Goal: Task Accomplishment & Management: Use online tool/utility

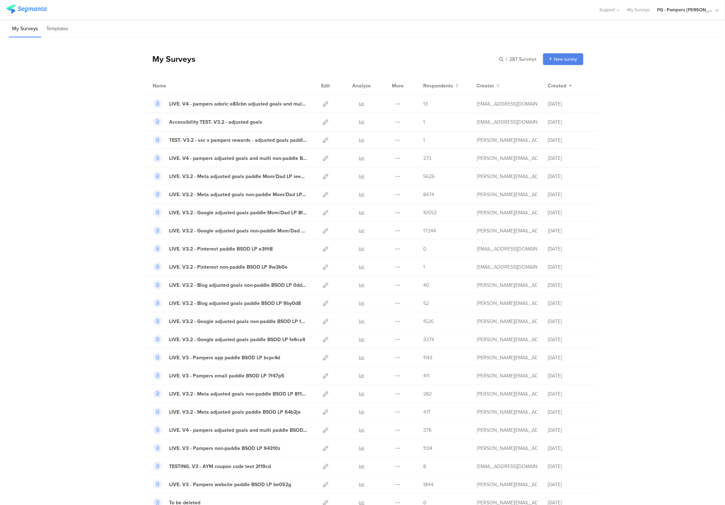
click at [689, 13] on div "PG - Pampers [PERSON_NAME]" at bounding box center [685, 9] width 57 height 7
click at [662, 59] on span "PG - Pampers US Janrain" at bounding box center [661, 61] width 50 height 7
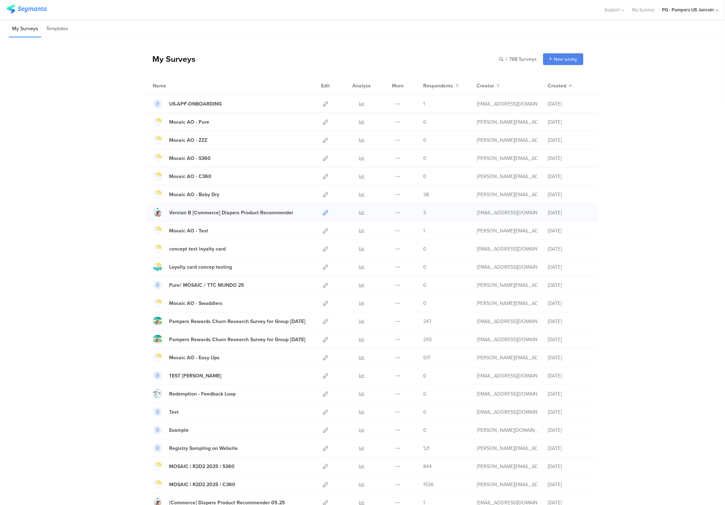
click at [323, 214] on icon at bounding box center [325, 212] width 5 height 5
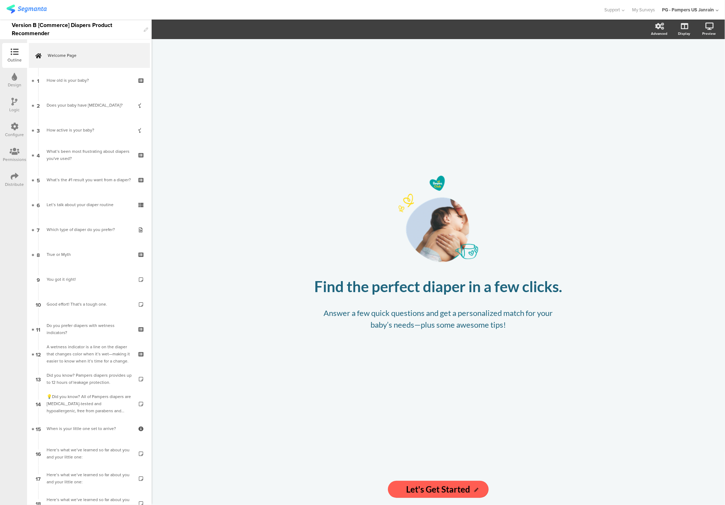
click at [15, 124] on icon at bounding box center [15, 127] width 8 height 8
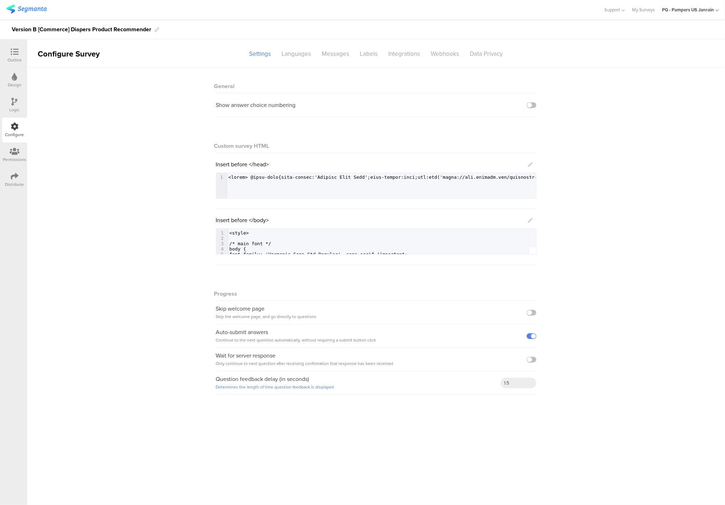
click at [23, 103] on div "Logic" at bounding box center [14, 105] width 25 height 25
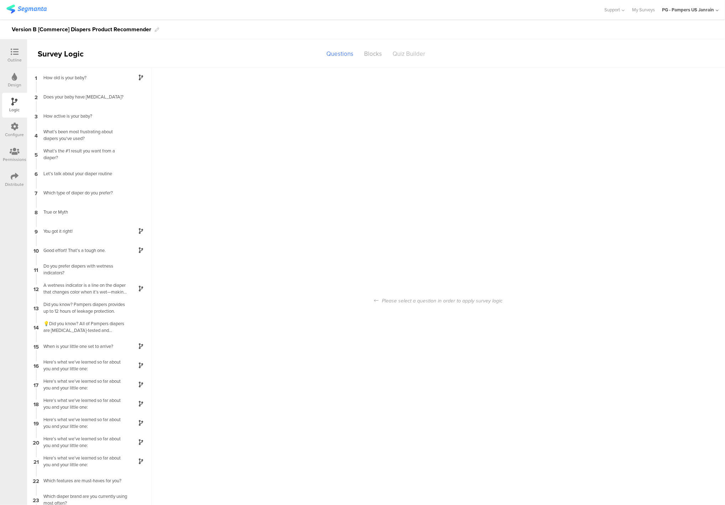
click at [407, 52] on div "Quiz Builder" at bounding box center [408, 54] width 43 height 12
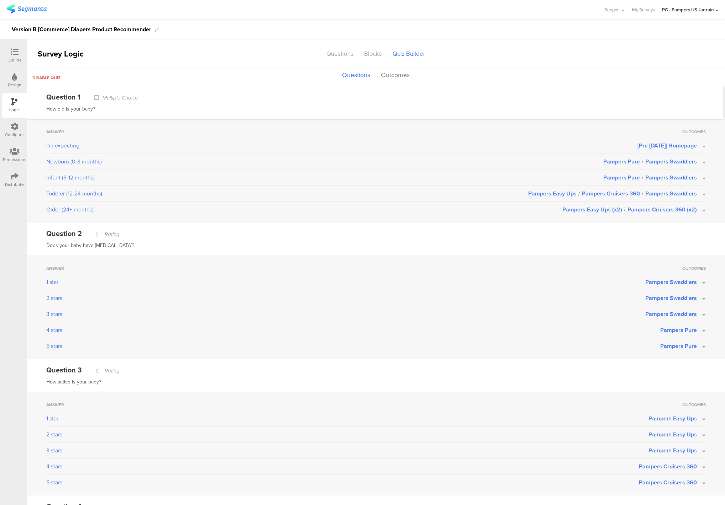
click at [670, 195] on span "Pampers Swaddlers" at bounding box center [671, 194] width 52 height 8
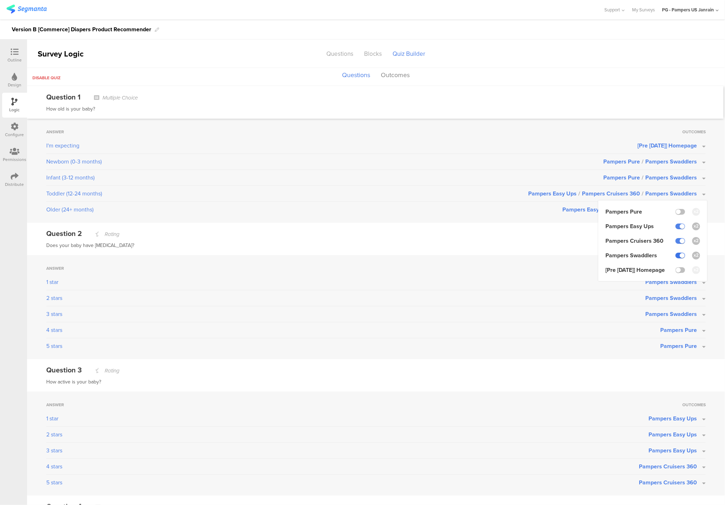
click at [675, 256] on label at bounding box center [680, 256] width 10 height 6
click at [0, 0] on input "checkbox" at bounding box center [0, 0] width 0 height 0
click at [492, 177] on div "Infant (3-12 months)" at bounding box center [324, 178] width 557 height 9
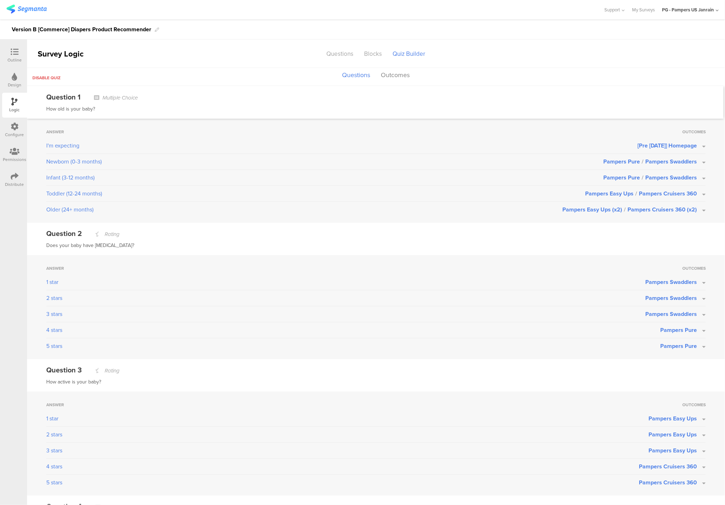
click at [596, 212] on span "Pampers Easy Ups (x2) /" at bounding box center [594, 210] width 65 height 8
click at [530, 210] on div "Older (24+ months)" at bounding box center [304, 210] width 516 height 9
drag, startPoint x: 48, startPoint y: 211, endPoint x: 95, endPoint y: 211, distance: 47.3
click at [96, 211] on div "Older (24+ months)" at bounding box center [304, 210] width 516 height 9
click at [90, 210] on div "Older (24+ months)" at bounding box center [304, 210] width 516 height 9
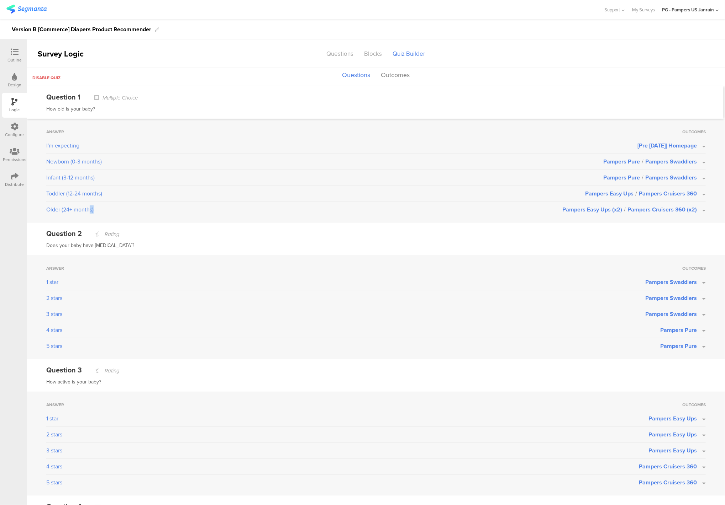
drag, startPoint x: 89, startPoint y: 210, endPoint x: 97, endPoint y: 210, distance: 8.5
click at [97, 210] on div "Older (24+ months)" at bounding box center [304, 210] width 516 height 9
click at [348, 55] on div "Questions" at bounding box center [340, 54] width 38 height 12
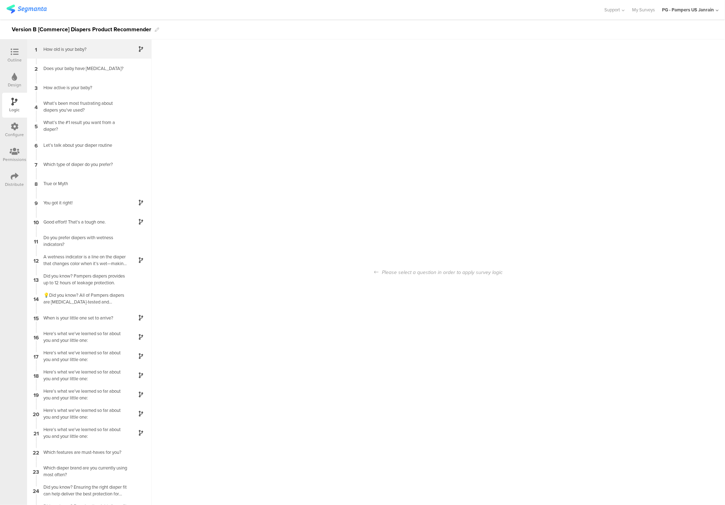
click at [69, 47] on div "How old is your baby?" at bounding box center [83, 49] width 89 height 7
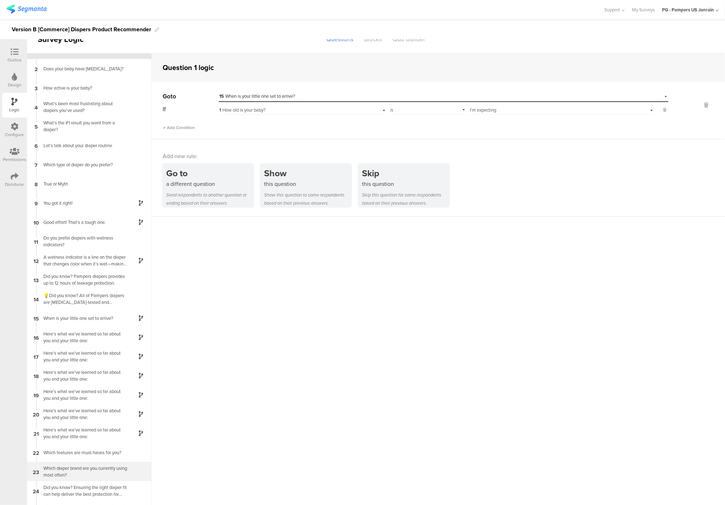
scroll to position [28, 0]
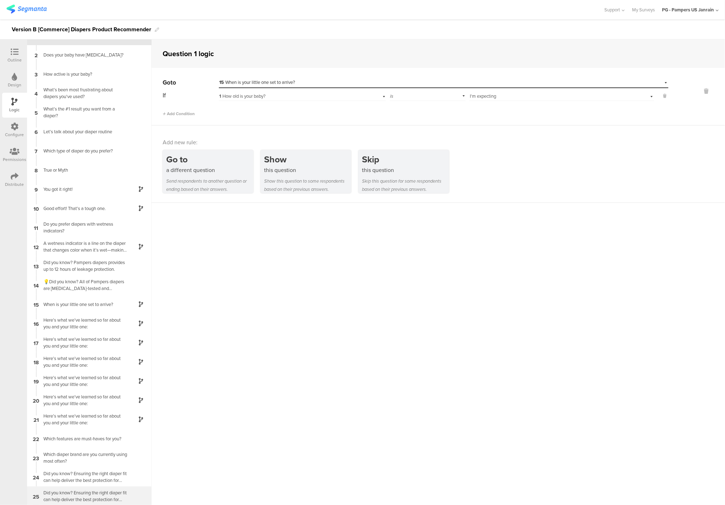
click at [70, 494] on div "Did you know? Ensuring the right diaper fit can help deliver the best protectio…" at bounding box center [83, 497] width 89 height 14
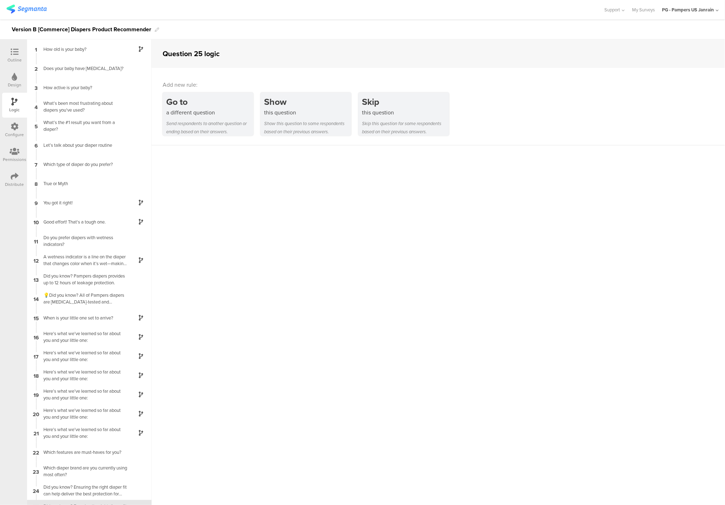
click at [13, 131] on div at bounding box center [15, 127] width 8 height 9
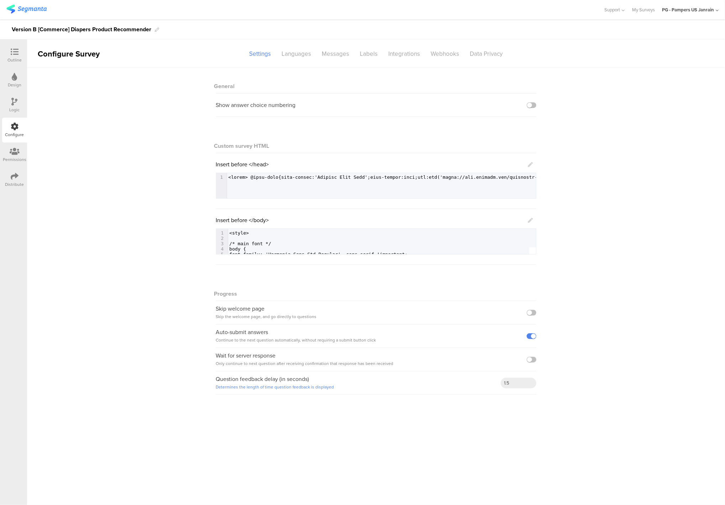
click at [17, 106] on div at bounding box center [15, 102] width 6 height 9
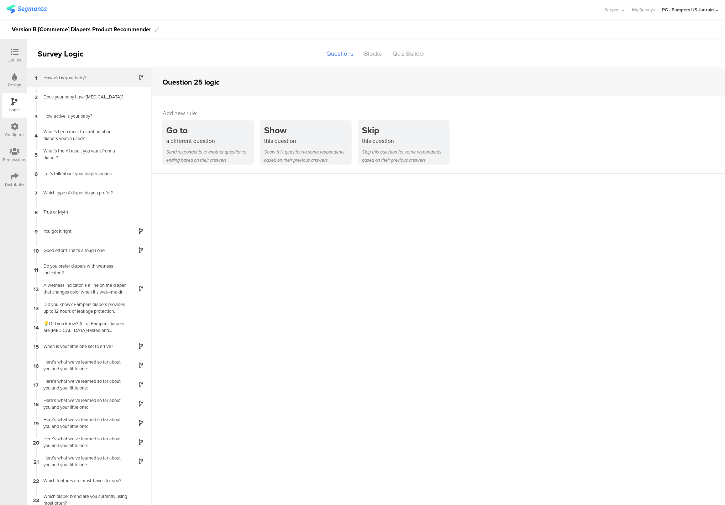
click at [60, 83] on div "1 How old is your baby?" at bounding box center [89, 77] width 124 height 19
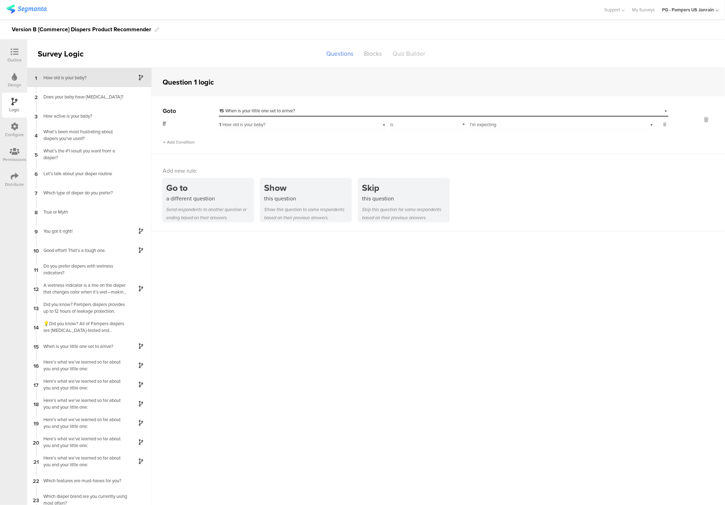
click at [406, 58] on div "Quiz Builder" at bounding box center [408, 54] width 43 height 12
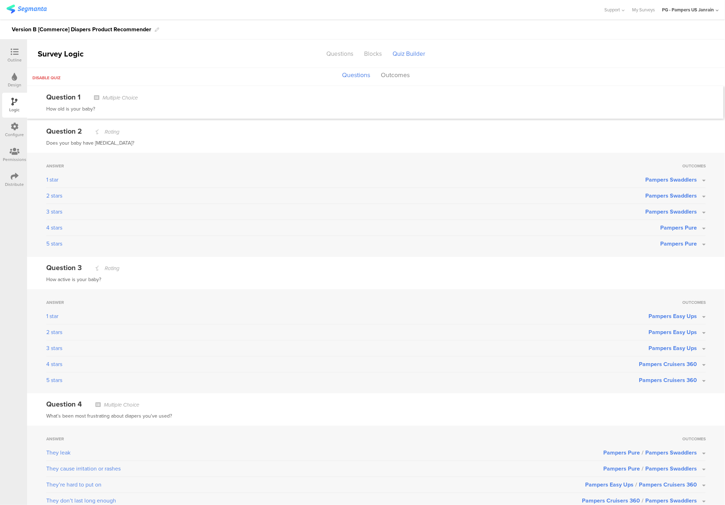
scroll to position [58, 0]
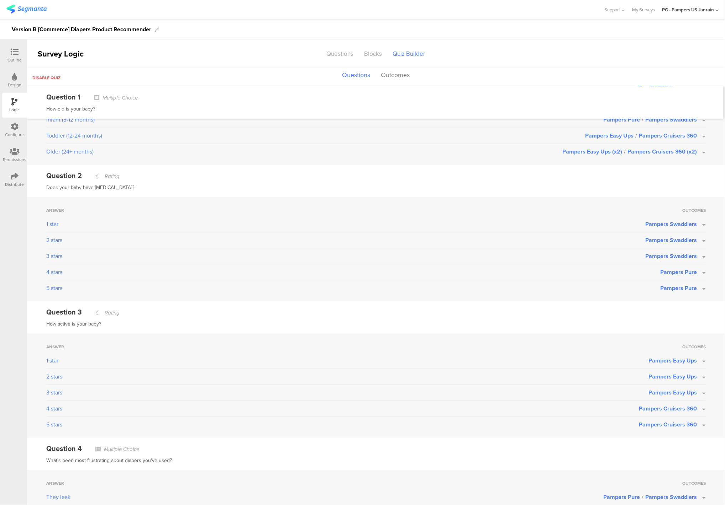
click at [117, 189] on div "Does your baby have [MEDICAL_DATA]?" at bounding box center [375, 188] width 659 height 9
click at [663, 225] on span "Pampers Swaddlers" at bounding box center [671, 224] width 52 height 8
click at [660, 223] on span "Pampers Swaddlers" at bounding box center [671, 224] width 52 height 8
click at [662, 221] on span "Pampers Swaddlers" at bounding box center [671, 224] width 52 height 8
click at [675, 288] on label at bounding box center [680, 286] width 10 height 6
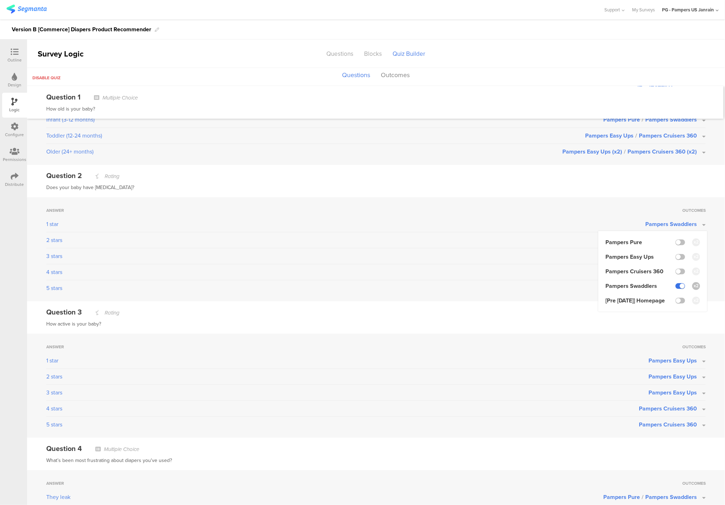
click at [0, 0] on input "checkbox" at bounding box center [0, 0] width 0 height 0
drag, startPoint x: 663, startPoint y: 199, endPoint x: 665, endPoint y: 214, distance: 15.4
click at [663, 199] on div "Answer Outcomes 1 star None Pampers Pure Pampers Easy Ups Pampers Cruisers 360 …" at bounding box center [376, 249] width 698 height 104
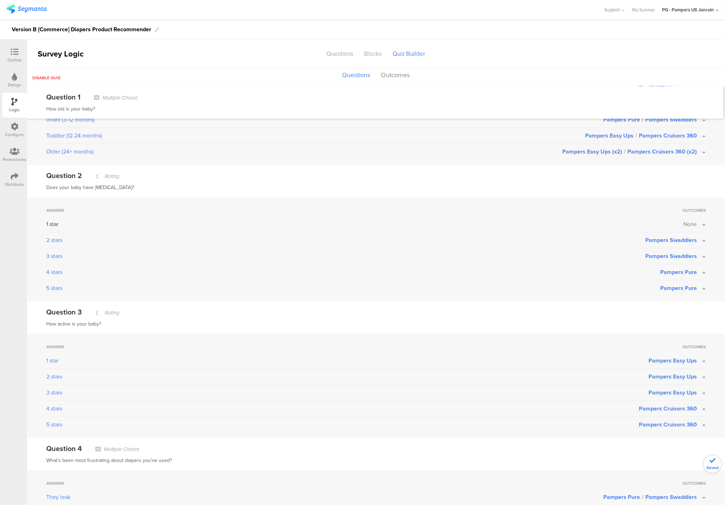
click at [657, 256] on span "Pampers Swaddlers" at bounding box center [671, 256] width 52 height 8
click at [675, 320] on label at bounding box center [680, 319] width 10 height 6
click at [0, 0] on input "checkbox" at bounding box center [0, 0] width 0 height 0
click at [611, 203] on div "Answer Outcomes 1 star None 2 stars Pampers Swaddlers 3 stars None Pampers Pure…" at bounding box center [376, 249] width 698 height 104
click at [650, 237] on span "Pampers Swaddlers" at bounding box center [671, 240] width 52 height 8
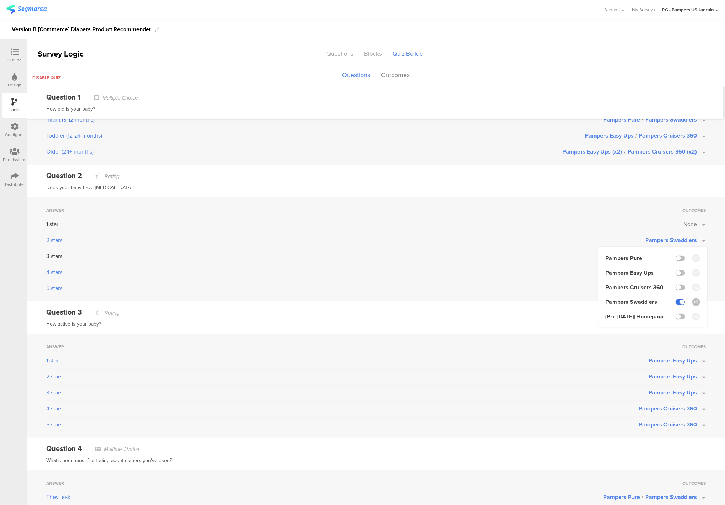
click at [675, 302] on label at bounding box center [680, 302] width 10 height 6
click at [0, 0] on input "checkbox" at bounding box center [0, 0] width 0 height 0
click at [519, 162] on div "Answer Outcomes I'm expecting [Pre [DATE]] Homepage Newborn (0-3 months) Pamper…" at bounding box center [376, 113] width 698 height 104
click at [670, 269] on span "Pampers Pure" at bounding box center [678, 272] width 37 height 8
click at [675, 293] on label at bounding box center [680, 291] width 10 height 6
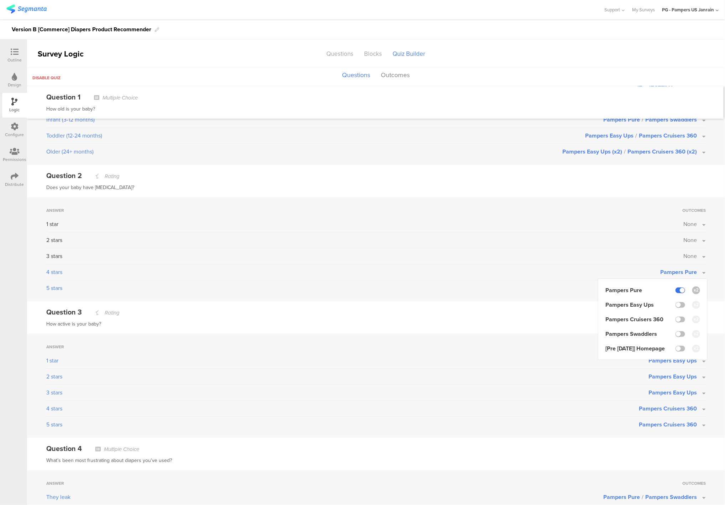
click at [0, 0] on input "checkbox" at bounding box center [0, 0] width 0 height 0
click at [652, 259] on div "3 stars" at bounding box center [364, 256] width 637 height 9
click at [664, 284] on span "Pampers Pure" at bounding box center [678, 288] width 37 height 8
click at [675, 305] on label at bounding box center [680, 307] width 10 height 6
click at [0, 0] on input "checkbox" at bounding box center [0, 0] width 0 height 0
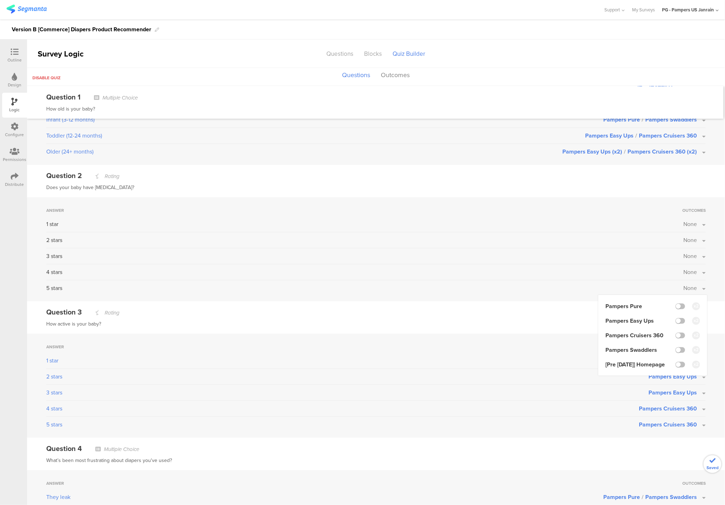
click at [593, 275] on div "4 stars" at bounding box center [364, 272] width 637 height 9
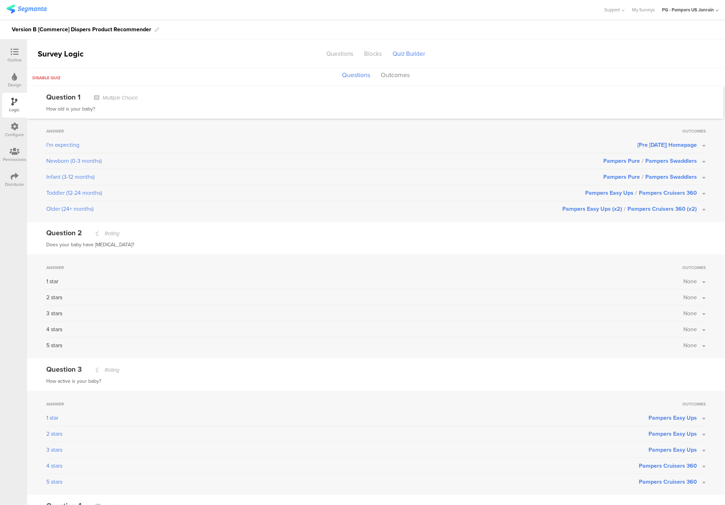
scroll to position [0, 0]
drag, startPoint x: 42, startPoint y: 162, endPoint x: 124, endPoint y: 179, distance: 83.5
click at [124, 179] on div "Answer Outcomes I'm expecting [Pre [DATE]] Homepage Newborn (0-3 months) Pamper…" at bounding box center [376, 171] width 698 height 104
click at [130, 179] on div "Infant (3-12 months)" at bounding box center [324, 178] width 557 height 9
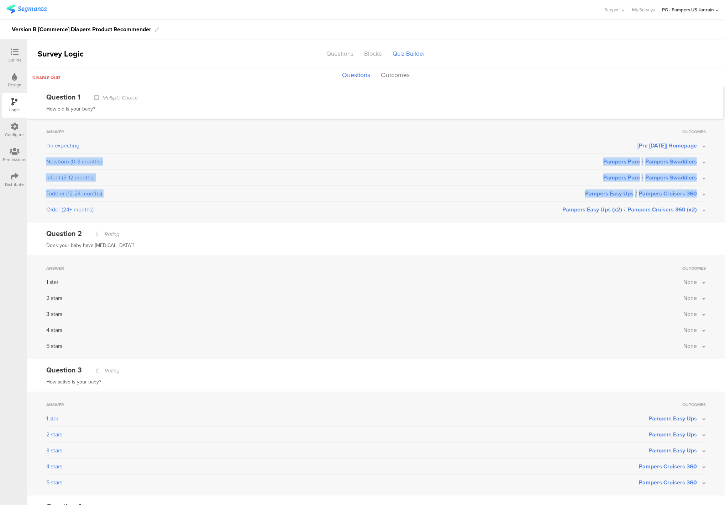
drag, startPoint x: 47, startPoint y: 160, endPoint x: 633, endPoint y: 201, distance: 587.9
click at [633, 201] on div "Answer Outcomes I'm expecting [Pre [DATE]] Homepage Newborn (0-3 months) Pamper…" at bounding box center [376, 171] width 698 height 104
click at [363, 195] on div "Toddler (12-24 months)" at bounding box center [315, 194] width 539 height 9
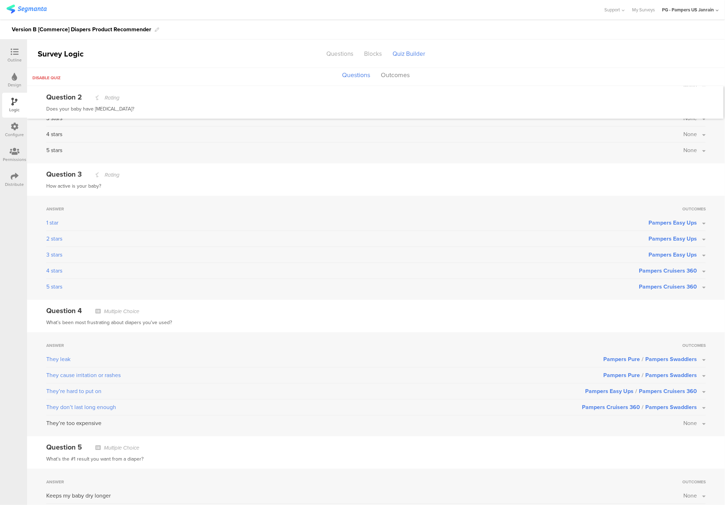
scroll to position [232, 0]
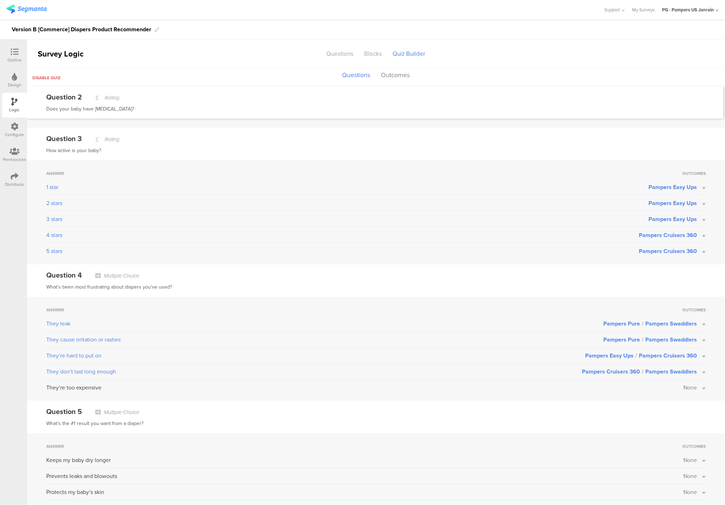
click at [653, 187] on span "Pampers Easy Ups" at bounding box center [672, 187] width 48 height 8
click at [675, 220] on label at bounding box center [680, 220] width 10 height 6
click at [0, 0] on input "checkbox" at bounding box center [0, 0] width 0 height 0
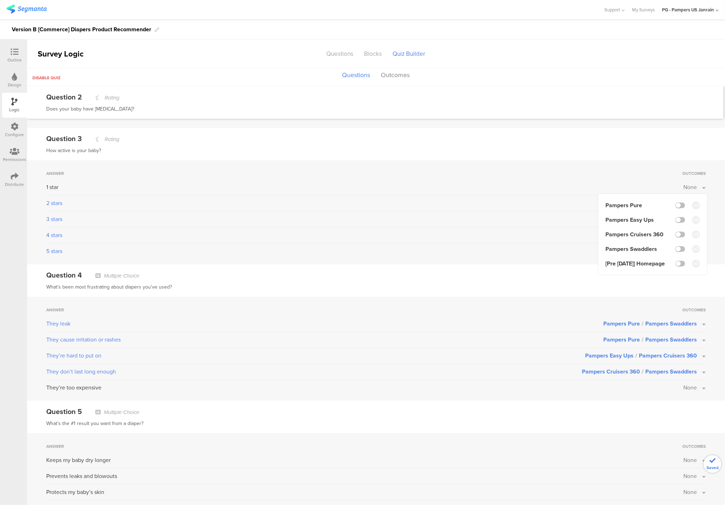
click at [670, 180] on div "Answer Outcomes 1 star None Pampers Pure Pampers Easy Ups Pampers Cruisers 360 …" at bounding box center [376, 212] width 698 height 104
click at [667, 200] on span "Pampers Easy Ups" at bounding box center [672, 203] width 48 height 8
click at [675, 235] on label at bounding box center [680, 236] width 10 height 6
click at [0, 0] on input "checkbox" at bounding box center [0, 0] width 0 height 0
click at [525, 205] on div "2 stars" at bounding box center [364, 203] width 637 height 9
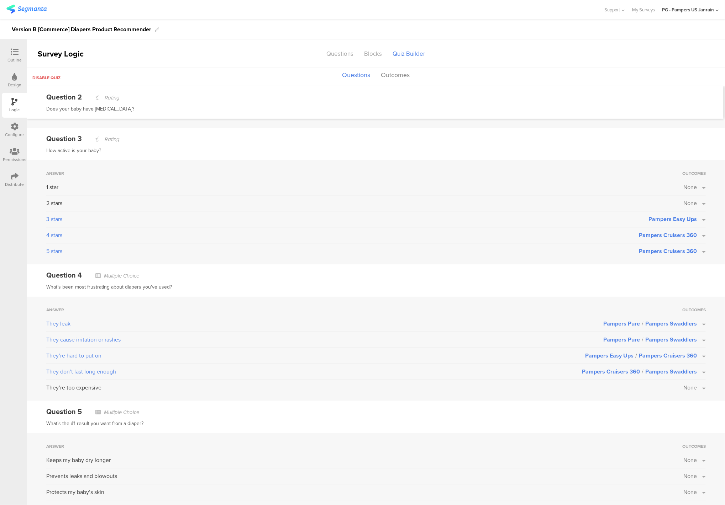
click at [654, 220] on span "Pampers Easy Ups" at bounding box center [672, 219] width 48 height 8
click at [675, 250] on label at bounding box center [680, 252] width 10 height 6
click at [0, 0] on input "checkbox" at bounding box center [0, 0] width 0 height 0
click at [610, 217] on div "3 stars" at bounding box center [364, 219] width 637 height 9
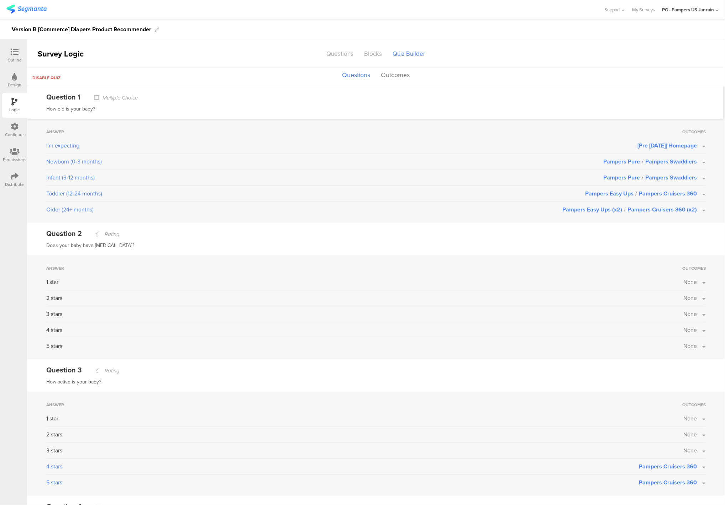
scroll to position [107, 0]
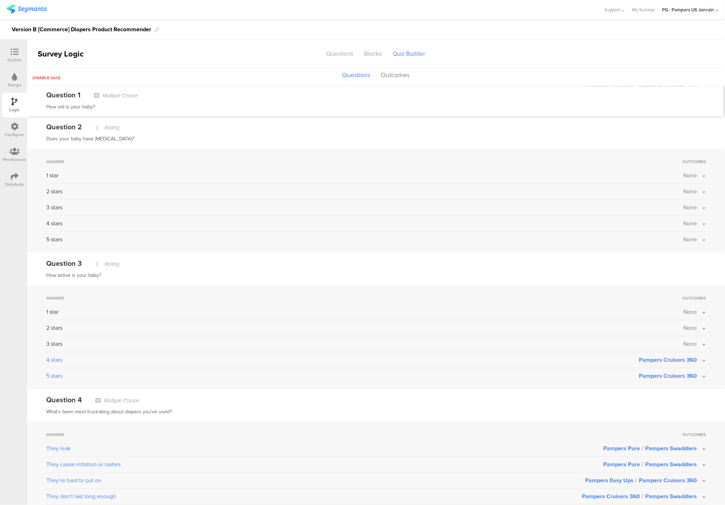
click at [641, 362] on span "Pampers Cruisers 360" at bounding box center [667, 360] width 58 height 8
click at [675, 410] on label at bounding box center [680, 408] width 10 height 6
click at [0, 0] on input "checkbox" at bounding box center [0, 0] width 0 height 0
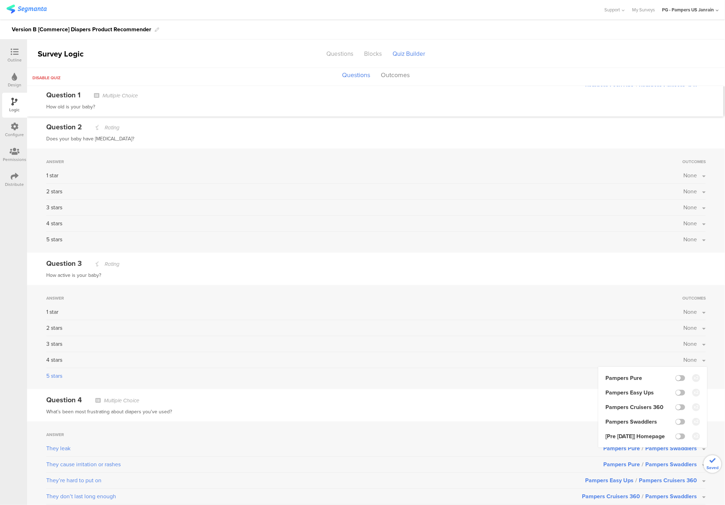
click at [638, 343] on div "3 stars" at bounding box center [364, 344] width 637 height 9
click at [649, 379] on span "Pampers Cruisers 360" at bounding box center [667, 376] width 58 height 8
click at [675, 424] on label at bounding box center [680, 424] width 10 height 6
click at [0, 0] on input "checkbox" at bounding box center [0, 0] width 0 height 0
click at [540, 380] on div "5 stars" at bounding box center [364, 376] width 637 height 9
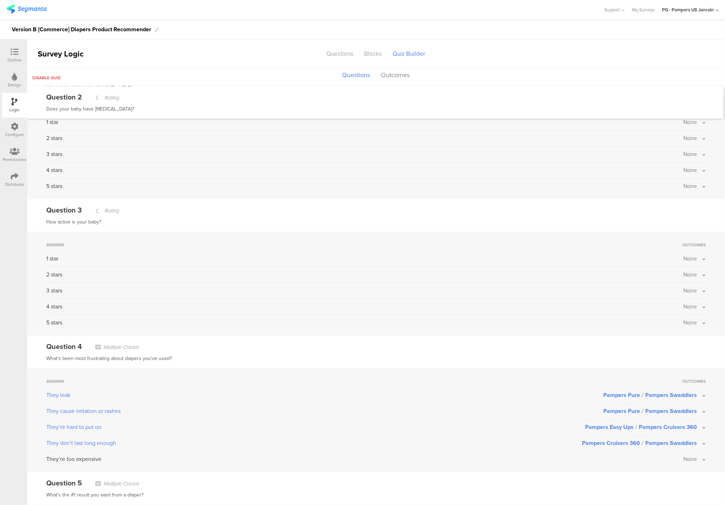
scroll to position [267, 0]
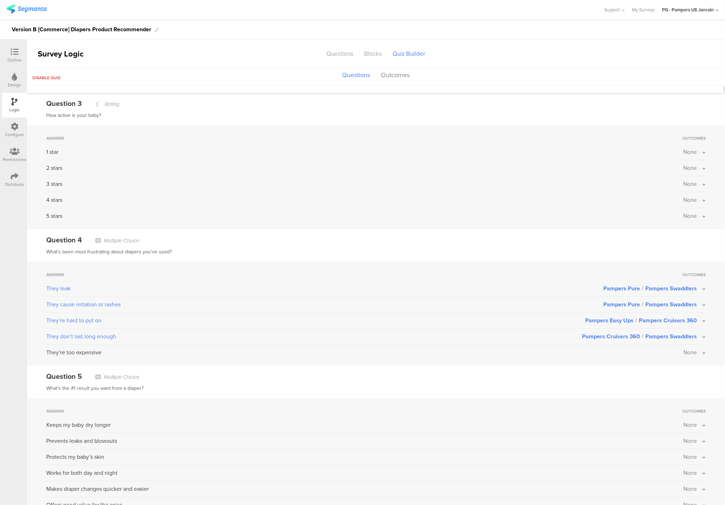
click at [688, 351] on span "None" at bounding box center [690, 353] width 14 height 8
click at [675, 415] on label at bounding box center [680, 415] width 10 height 6
click at [0, 0] on input "checkbox" at bounding box center [0, 0] width 0 height 0
click at [675, 401] on label at bounding box center [680, 400] width 10 height 6
click at [0, 0] on input "checkbox" at bounding box center [0, 0] width 0 height 0
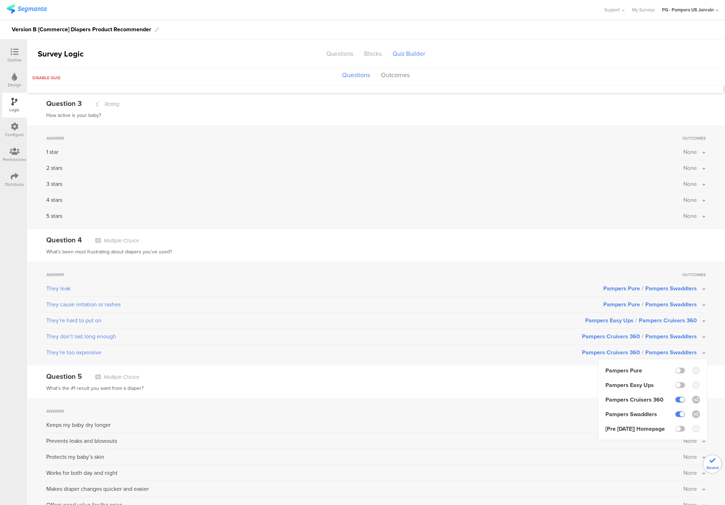
click at [507, 401] on div "Answer Outcomes Keeps my baby dry longer None Prevents leaks and blowouts None …" at bounding box center [376, 458] width 698 height 120
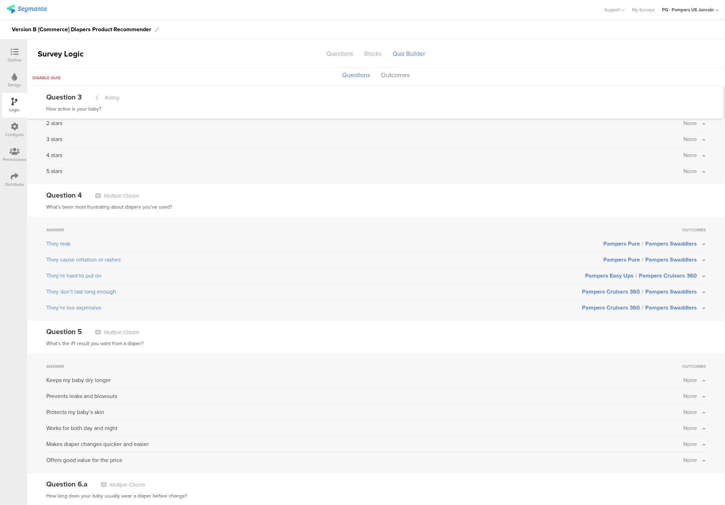
scroll to position [373, 0]
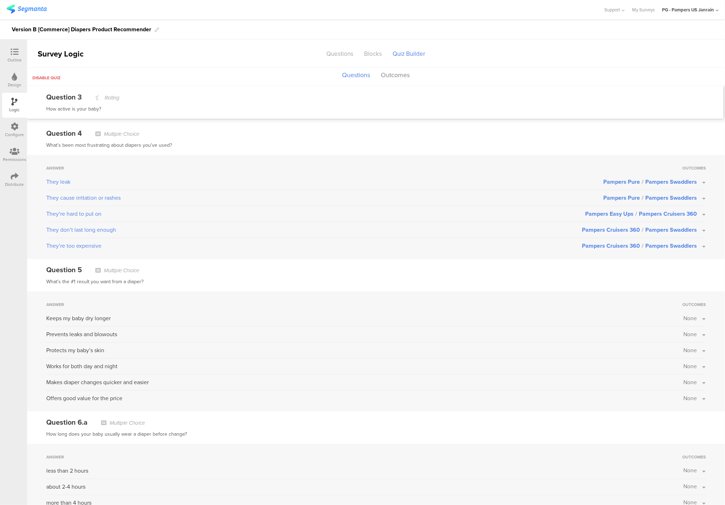
click at [690, 401] on button "None" at bounding box center [694, 398] width 22 height 8
click at [675, 462] on label at bounding box center [680, 461] width 10 height 6
click at [0, 0] on input "checkbox" at bounding box center [0, 0] width 0 height 0
click at [694, 382] on button "None" at bounding box center [694, 382] width 22 height 8
click at [675, 431] on label at bounding box center [680, 430] width 10 height 6
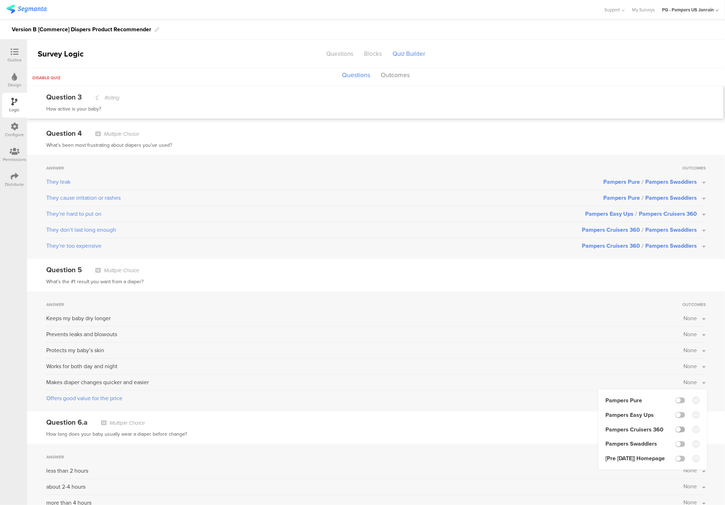
click at [0, 0] on input "checkbox" at bounding box center [0, 0] width 0 height 0
click at [515, 426] on div "Question 6.a Multiple Choice" at bounding box center [375, 422] width 659 height 11
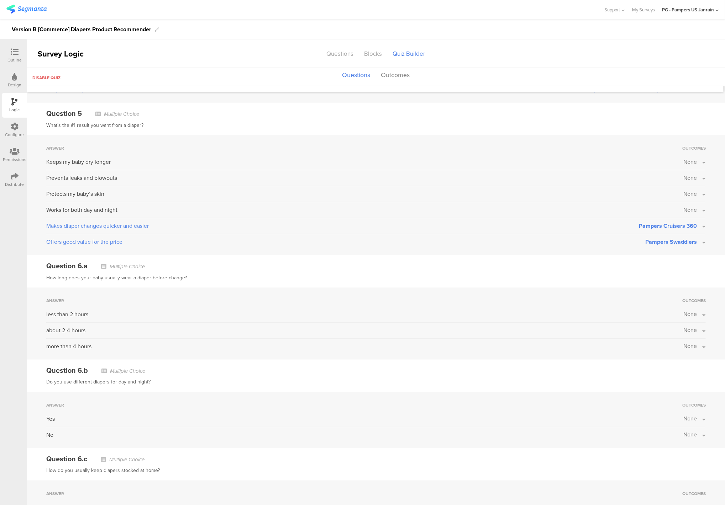
scroll to position [532, 0]
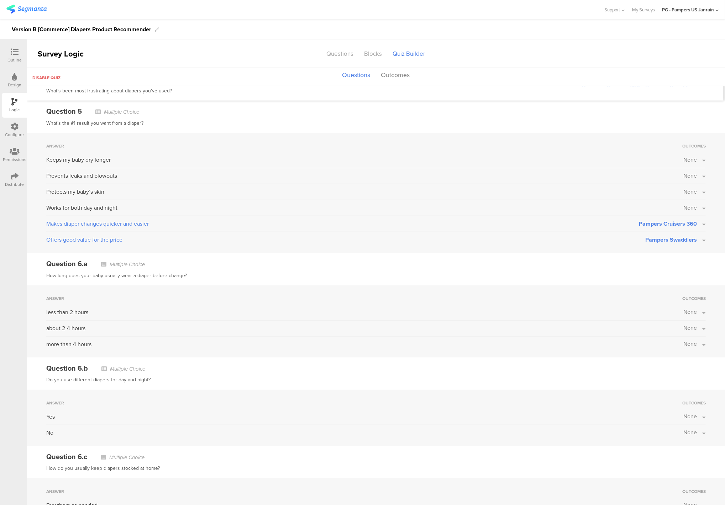
click at [687, 206] on span "None" at bounding box center [690, 208] width 14 height 8
click at [675, 271] on label at bounding box center [680, 270] width 10 height 6
click at [0, 0] on input "checkbox" at bounding box center [0, 0] width 0 height 0
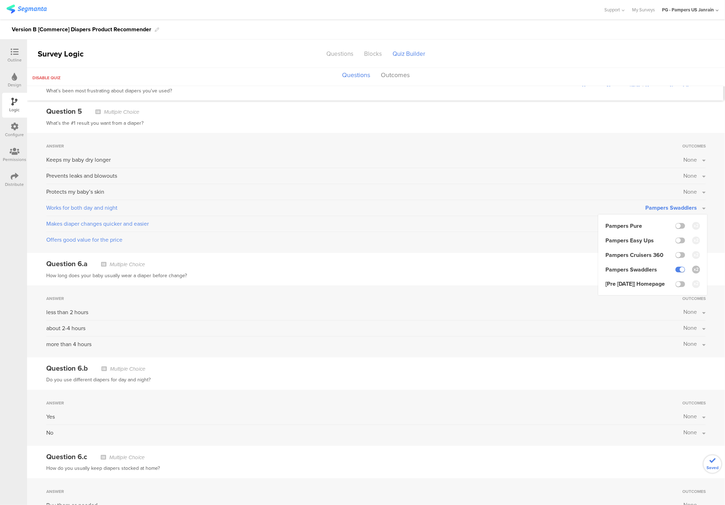
click at [519, 264] on div "Question 6.a Multiple Choice" at bounding box center [375, 264] width 659 height 11
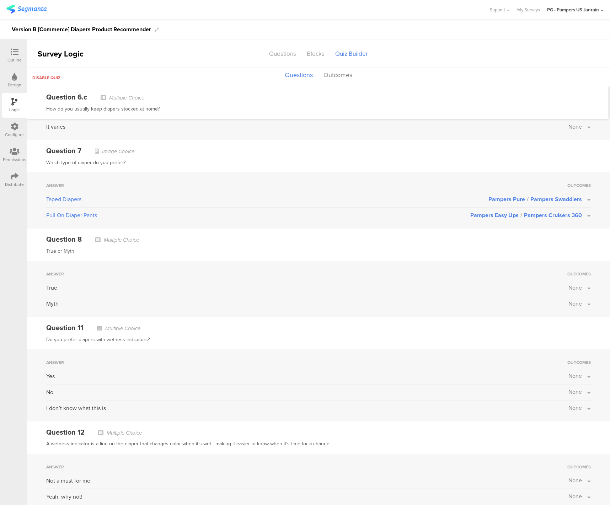
scroll to position [1012, 0]
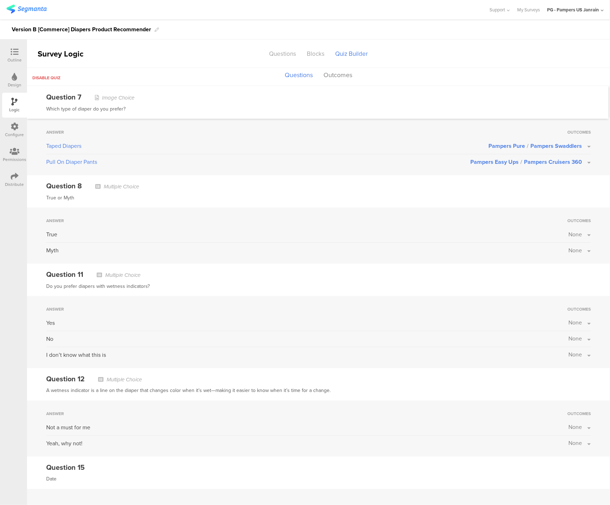
click at [585, 319] on div "Answer Outcomes Yes None No None I don’t know what this is None" at bounding box center [318, 332] width 583 height 72
click at [579, 320] on button "None" at bounding box center [580, 323] width 22 height 8
click at [555, 342] on li "Pampers Pure" at bounding box center [538, 341] width 95 height 8
click at [561, 339] on label at bounding box center [566, 342] width 10 height 6
click at [0, 0] on input "checkbox" at bounding box center [0, 0] width 0 height 0
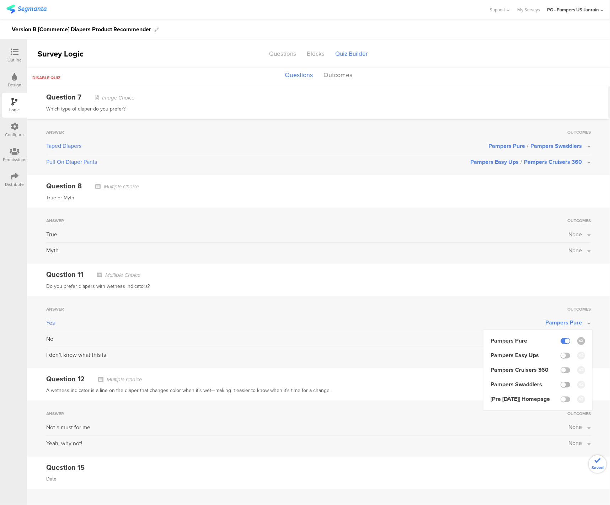
click at [561, 382] on label at bounding box center [566, 385] width 10 height 6
click at [0, 0] on input "checkbox" at bounding box center [0, 0] width 0 height 0
click at [399, 273] on div "Question 11 Multiple Choice" at bounding box center [318, 274] width 545 height 11
click at [582, 440] on button "None" at bounding box center [580, 444] width 22 height 8
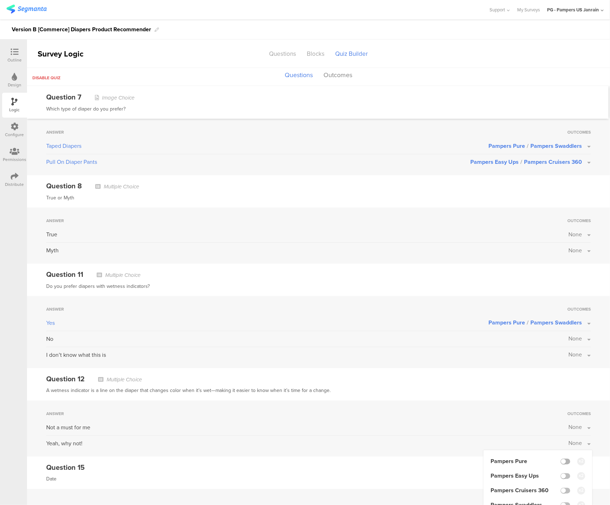
click at [561, 460] on label at bounding box center [566, 462] width 10 height 6
click at [0, 0] on input "checkbox" at bounding box center [0, 0] width 0 height 0
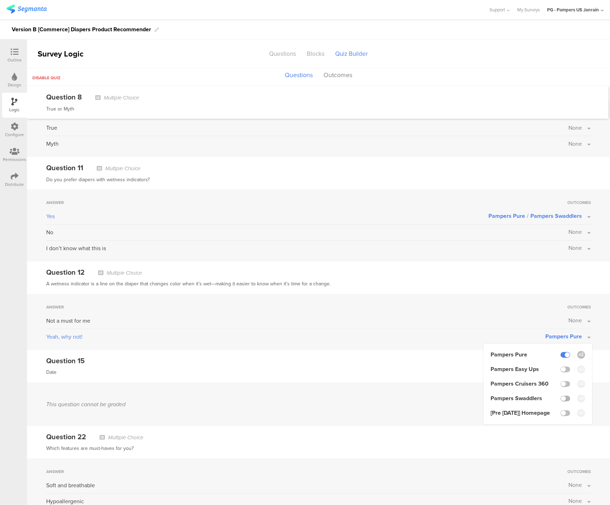
click at [561, 397] on label at bounding box center [566, 399] width 10 height 6
click at [0, 0] on input "checkbox" at bounding box center [0, 0] width 0 height 0
click at [435, 346] on div "Answer Outcomes Not a must for me None Yeah, why not! Pampers Pure / Pampers Sw…" at bounding box center [318, 322] width 583 height 56
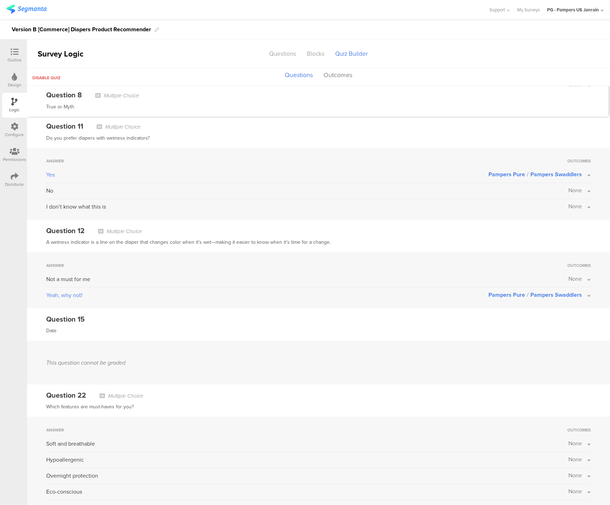
scroll to position [1107, 0]
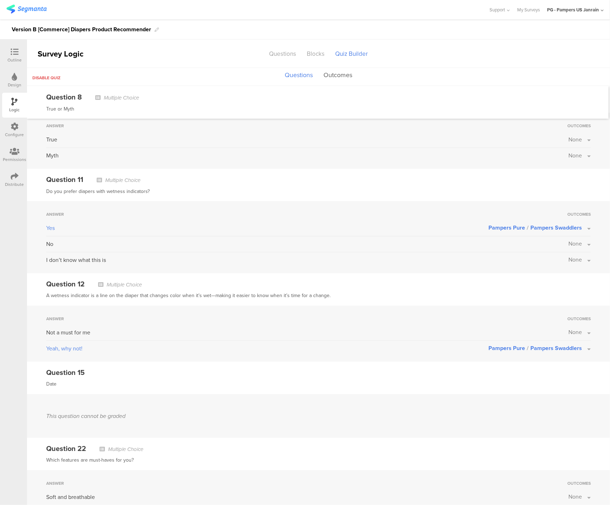
click at [331, 73] on button "Outcomes" at bounding box center [338, 76] width 32 height 14
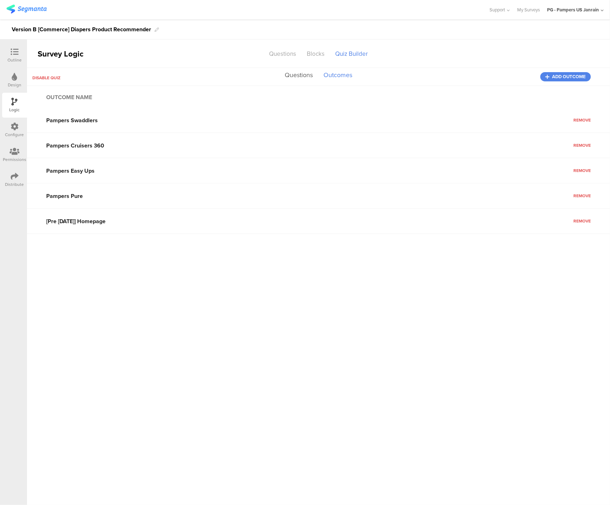
click at [296, 77] on button "Questions" at bounding box center [299, 76] width 32 height 14
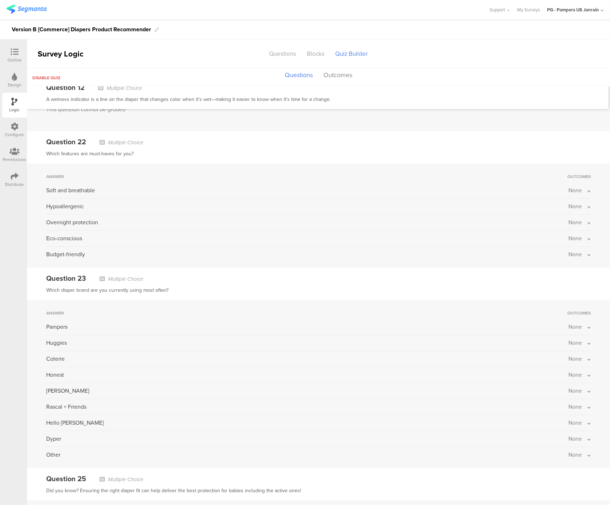
scroll to position [1356, 0]
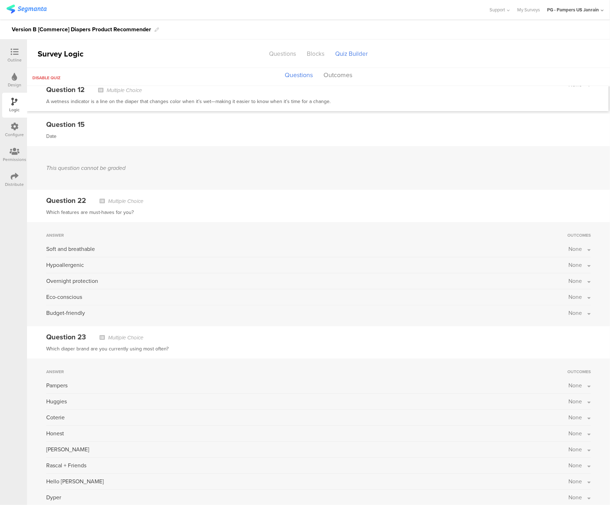
click at [581, 293] on button "None" at bounding box center [580, 297] width 22 height 8
click at [561, 313] on label at bounding box center [566, 316] width 10 height 6
click at [0, 0] on input "checkbox" at bounding box center [0, 0] width 0 height 0
click at [404, 351] on div "Question 23 Multiple Choice Which diaper brand are you currently using most oft…" at bounding box center [318, 343] width 583 height 32
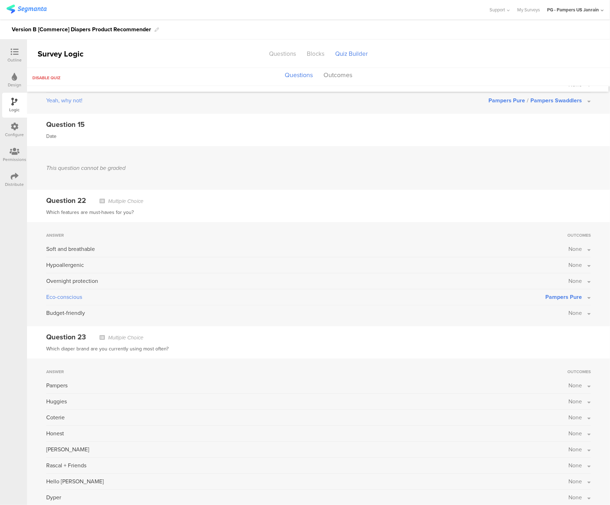
scroll to position [1409, 0]
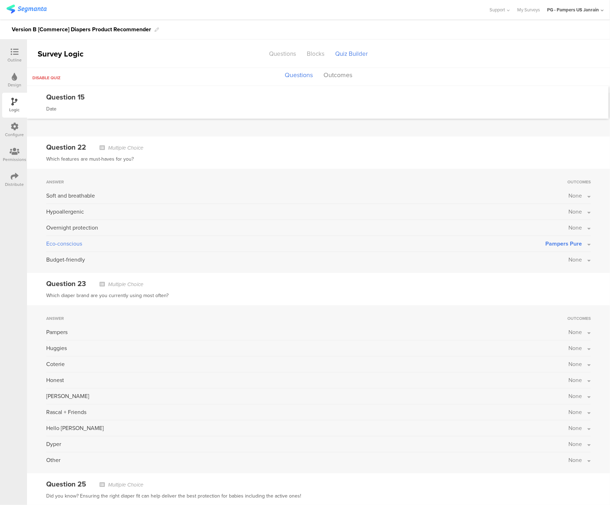
click at [573, 259] on span "None" at bounding box center [576, 260] width 14 height 8
click at [561, 319] on label at bounding box center [566, 322] width 10 height 6
click at [0, 0] on input "checkbox" at bounding box center [0, 0] width 0 height 0
click at [450, 292] on div "Which diaper brand are you currently using most often?" at bounding box center [318, 296] width 545 height 9
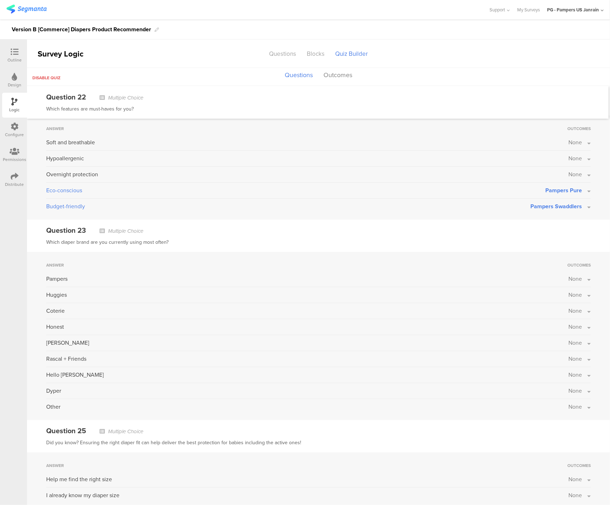
click at [15, 49] on icon at bounding box center [15, 52] width 8 height 8
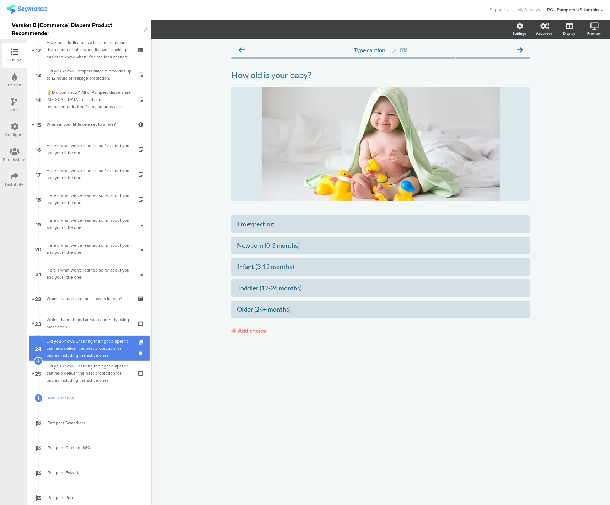
scroll to position [350, 0]
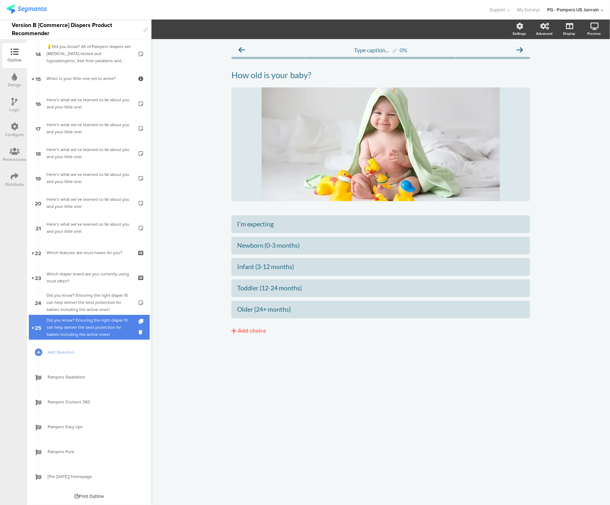
click at [86, 332] on div "Did you know? Ensuring the right diaper fit can help deliver the best protectio…" at bounding box center [89, 327] width 85 height 21
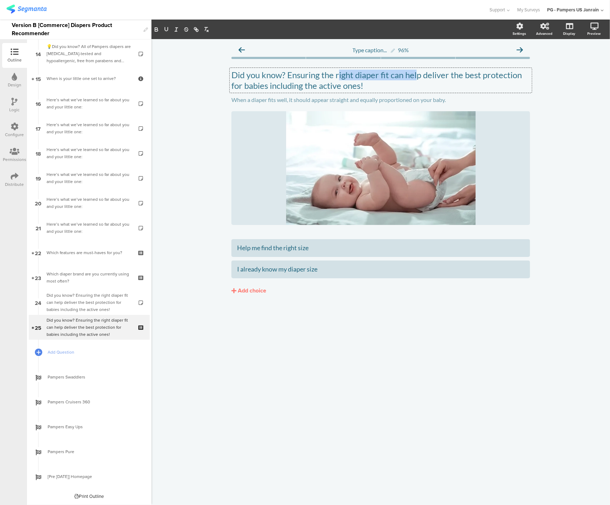
drag, startPoint x: 339, startPoint y: 77, endPoint x: 417, endPoint y: 80, distance: 77.9
click at [417, 80] on div "Did you know? Ensuring the right diaper fit can help deliver the best protectio…" at bounding box center [381, 80] width 302 height 25
click at [428, 79] on p "Did you know? Ensuring the right diaper fit can help deliver the best protectio…" at bounding box center [381, 80] width 299 height 21
drag, startPoint x: 255, startPoint y: 89, endPoint x: 360, endPoint y: 94, distance: 105.0
click at [359, 94] on span "Did you know? Ensuring the right diaper fit can help deliver the best protectio…" at bounding box center [381, 87] width 299 height 35
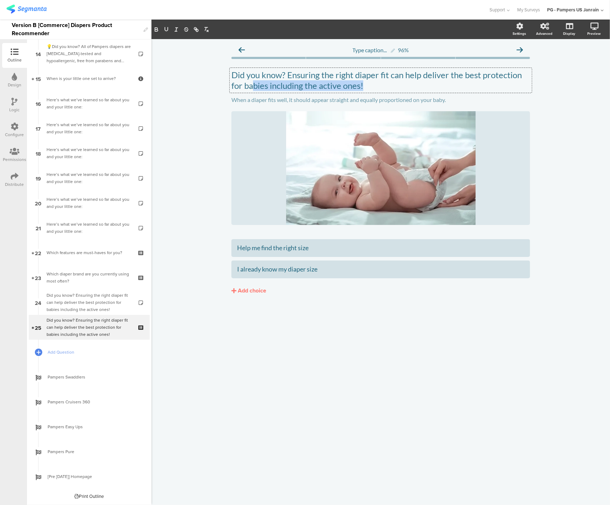
click at [374, 81] on p "Did you know? Ensuring the right diaper fit can help deliver the best protectio…" at bounding box center [381, 80] width 299 height 21
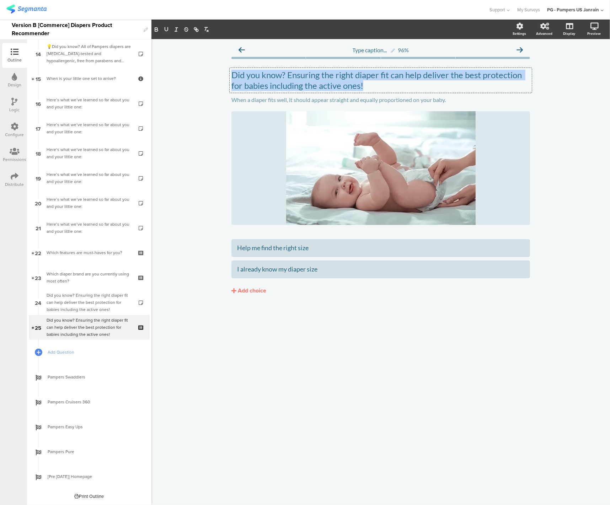
drag, startPoint x: 369, startPoint y: 86, endPoint x: 231, endPoint y: 75, distance: 138.1
click at [232, 75] on p "Did you know? Ensuring the right diaper fit can help deliver the best protectio…" at bounding box center [381, 80] width 299 height 21
click at [275, 71] on p "Did you know? Ensuring the right diaper fit can help deliver the best protectio…" at bounding box center [381, 80] width 299 height 21
drag, startPoint x: 367, startPoint y: 85, endPoint x: 283, endPoint y: 76, distance: 84.4
click at [283, 76] on p "Did you know? Ensuring the right diaper fit can help deliver the best protectio…" at bounding box center [381, 80] width 299 height 21
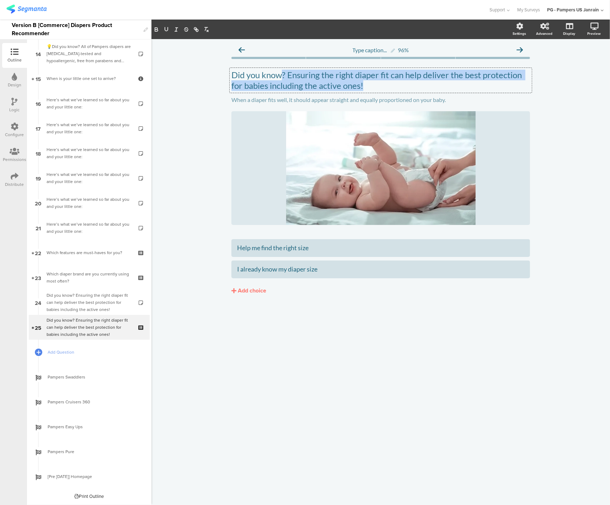
click at [283, 76] on p "Did you know? Ensuring the right diaper fit can help deliver the best protectio…" at bounding box center [381, 80] width 299 height 21
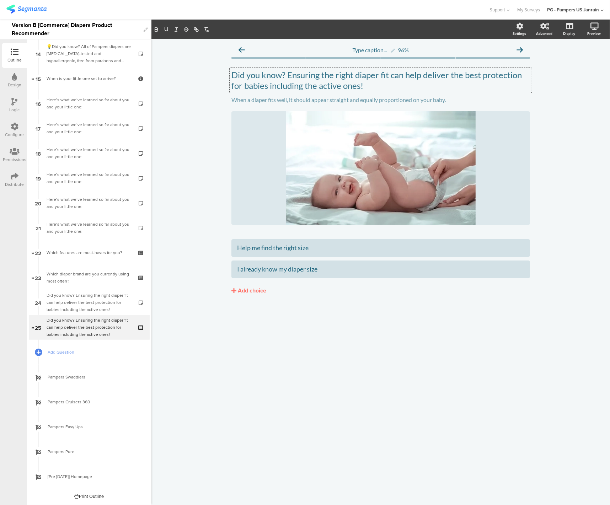
click at [367, 334] on div "Type caption... 96% Did you know? Ensuring the right diaper fit can help delive…" at bounding box center [381, 272] width 459 height 466
click at [96, 299] on div "Did you know? Ensuring the right diaper fit can help deliver the best protectio…" at bounding box center [89, 302] width 85 height 21
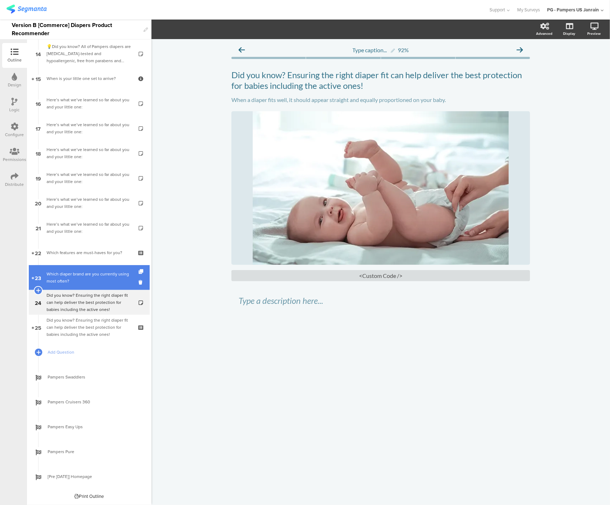
click at [73, 277] on div "Which diaper brand are you currently using most often?" at bounding box center [89, 278] width 85 height 14
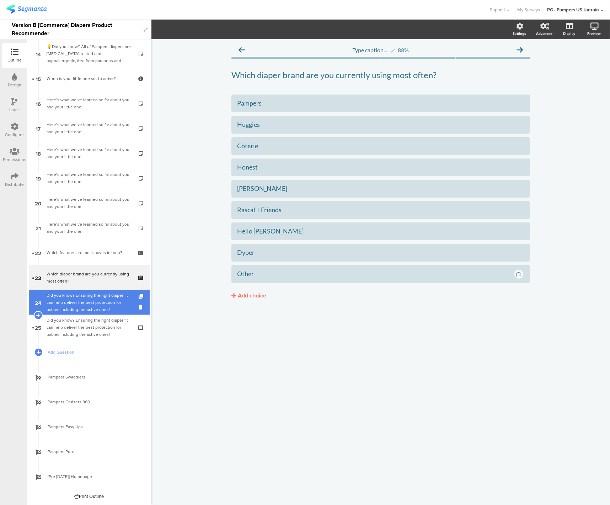
click at [63, 308] on div "Did you know? Ensuring the right diaper fit can help deliver the best protectio…" at bounding box center [89, 302] width 85 height 21
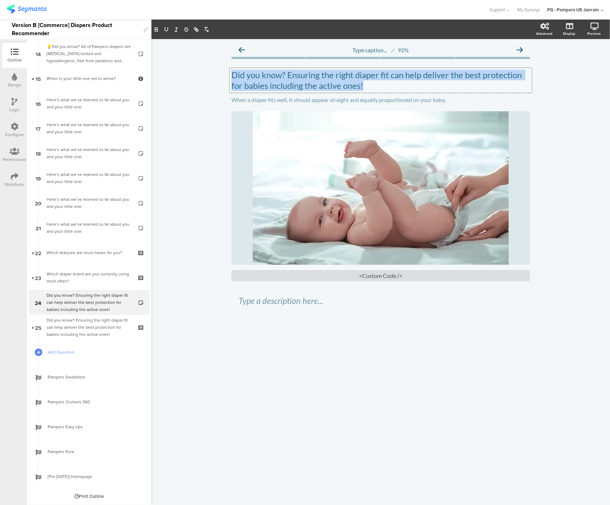
drag, startPoint x: 291, startPoint y: 76, endPoint x: 384, endPoint y: 91, distance: 93.7
click at [384, 91] on div "Did you know? Ensuring the right diaper fit can help deliver the best protectio…" at bounding box center [381, 80] width 302 height 25
click at [380, 91] on p "Did you know? Ensuring the right diaper fit can help deliver the best protectio…" at bounding box center [381, 80] width 299 height 21
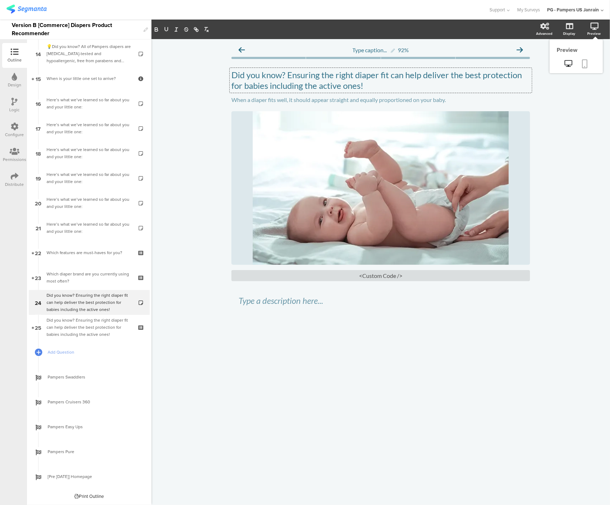
click at [584, 60] on icon at bounding box center [586, 63] width 6 height 9
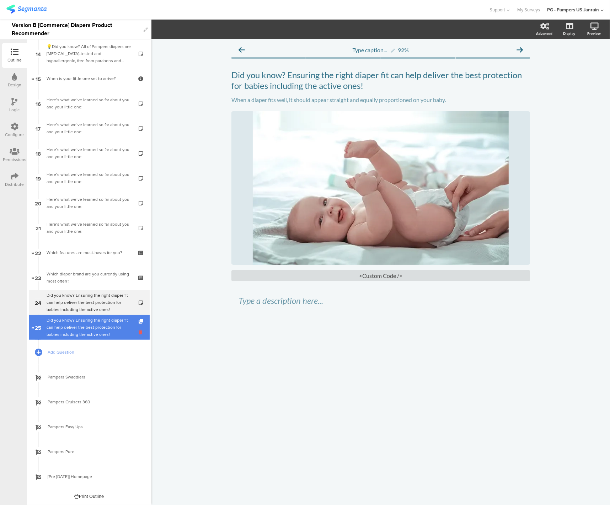
click at [139, 330] on icon at bounding box center [142, 332] width 6 height 7
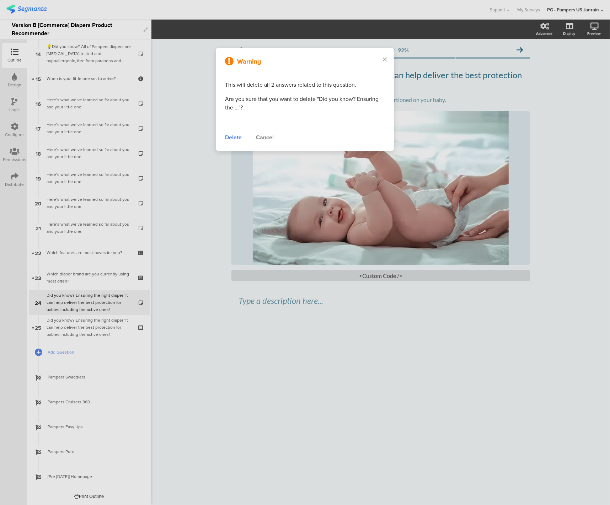
click at [229, 135] on div "Delete" at bounding box center [233, 137] width 17 height 9
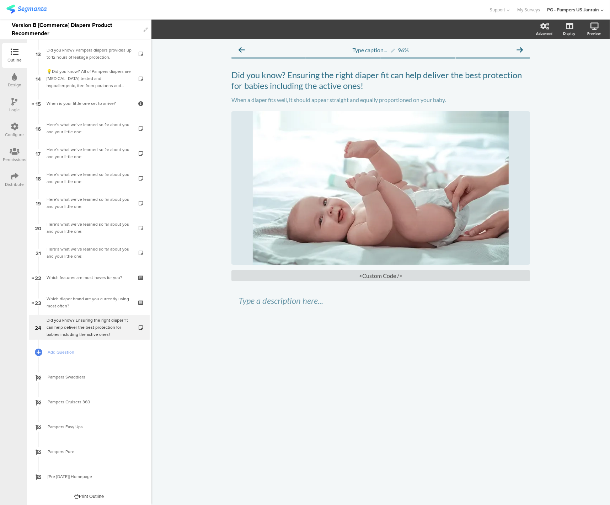
click at [16, 101] on icon at bounding box center [15, 102] width 6 height 8
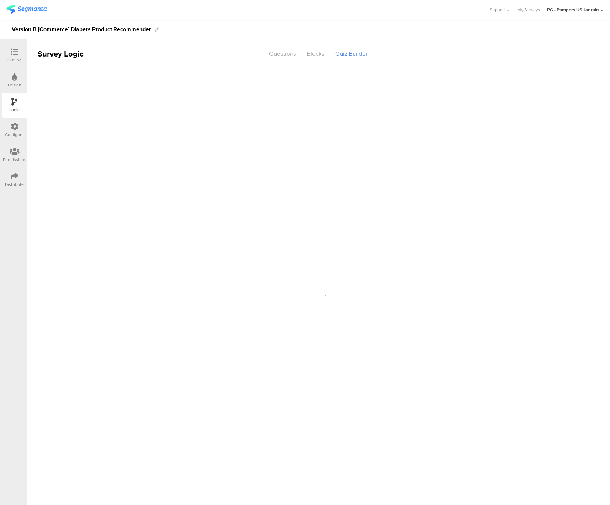
click at [6, 53] on div "Outline" at bounding box center [14, 55] width 25 height 25
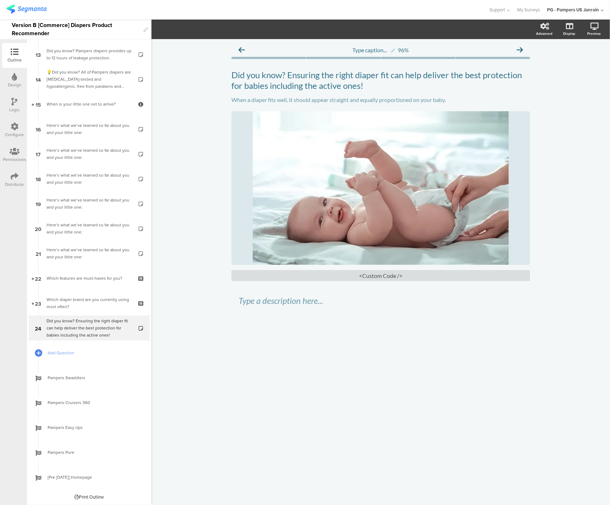
scroll to position [325, 0]
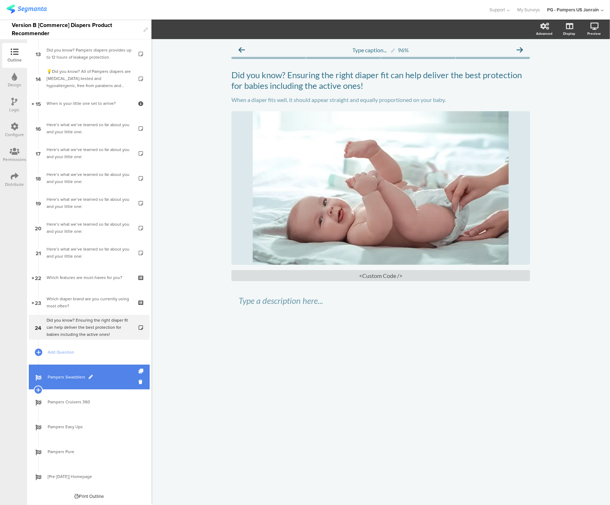
click at [70, 387] on link "Pampers Swaddlers" at bounding box center [89, 377] width 121 height 25
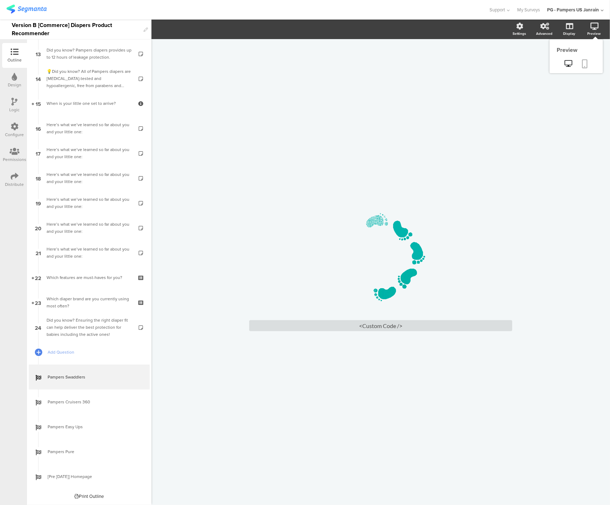
click at [586, 63] on icon at bounding box center [586, 63] width 6 height 9
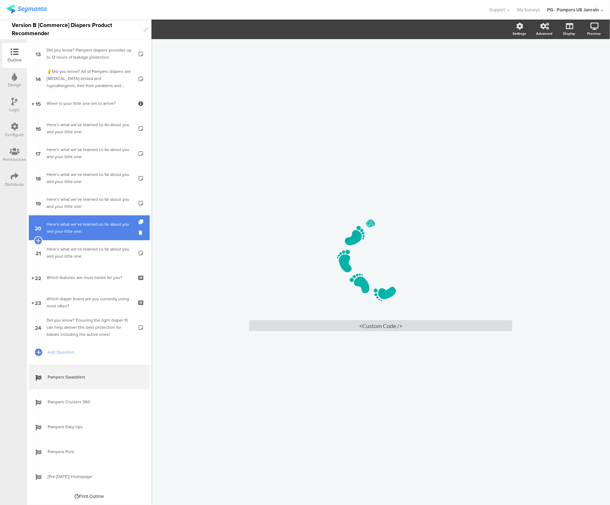
click at [59, 219] on link "20 Here’s what we’ve learned so far about you and your little one:" at bounding box center [89, 228] width 121 height 25
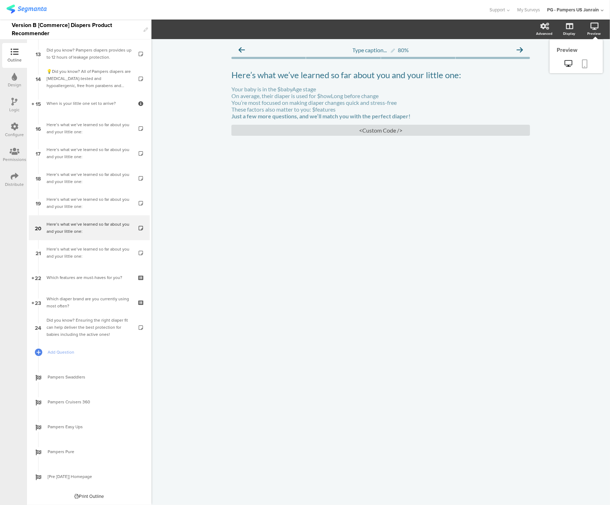
click at [584, 63] on icon at bounding box center [586, 63] width 6 height 9
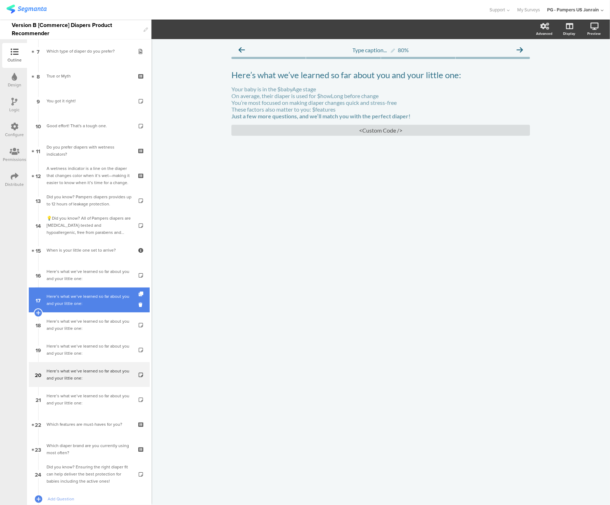
scroll to position [325, 0]
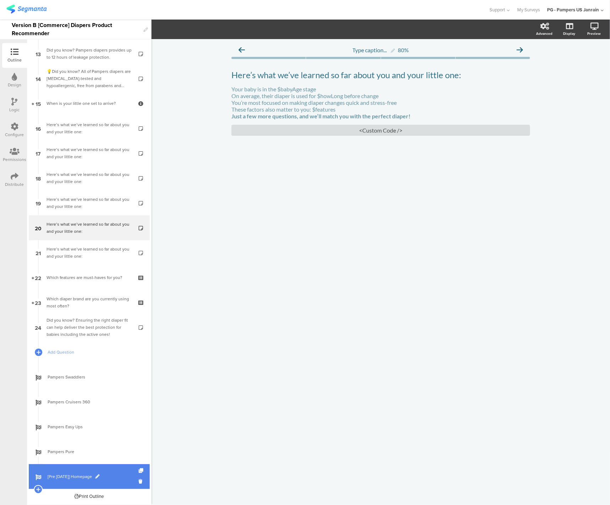
click at [74, 478] on span "[Pre [DATE]] Homepage" at bounding box center [93, 476] width 91 height 7
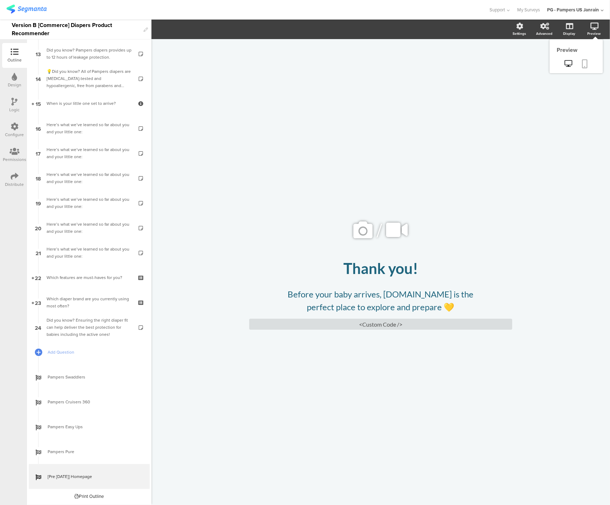
click at [583, 64] on icon at bounding box center [586, 63] width 6 height 9
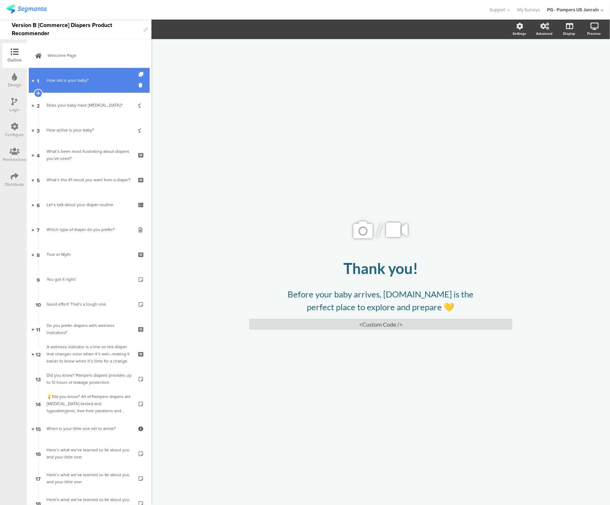
click at [83, 78] on div "How old is your baby?" at bounding box center [89, 80] width 85 height 7
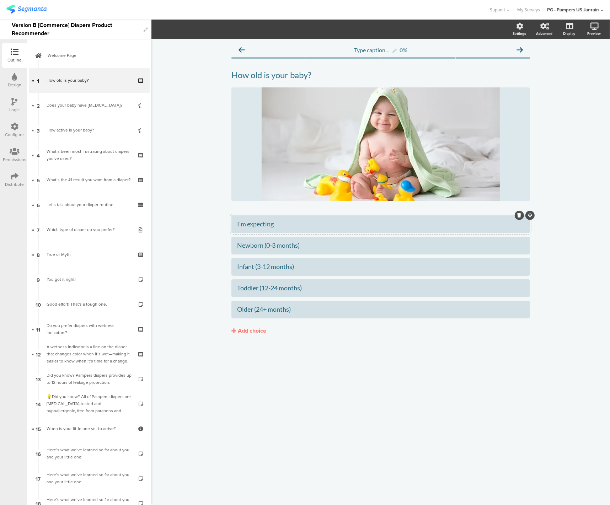
click at [259, 226] on div "I'm expecting" at bounding box center [380, 224] width 287 height 8
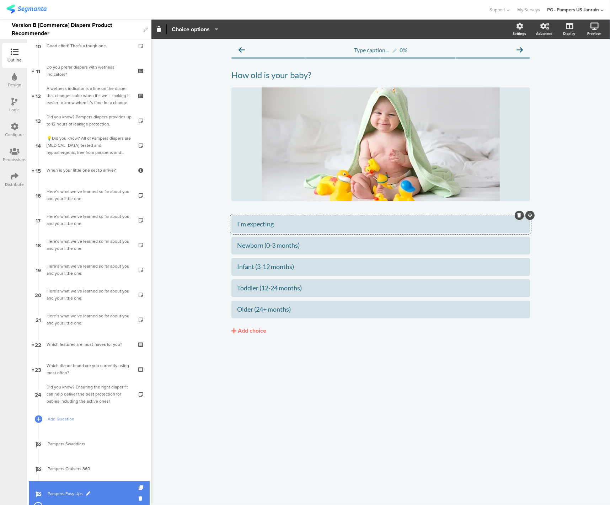
scroll to position [325, 0]
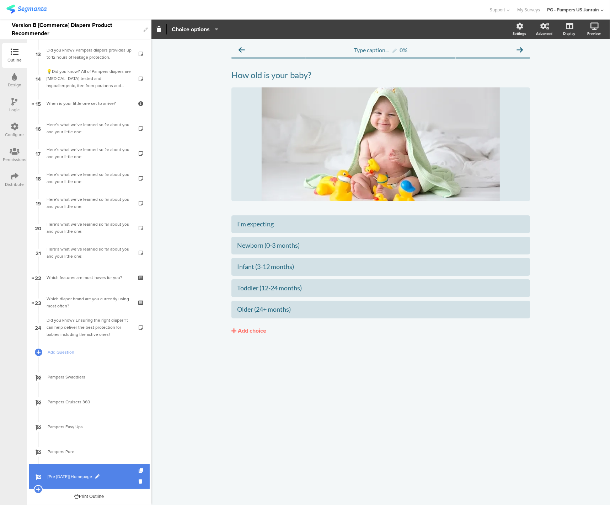
click at [68, 478] on span "[Pre [DATE]] Homepage" at bounding box center [93, 476] width 91 height 7
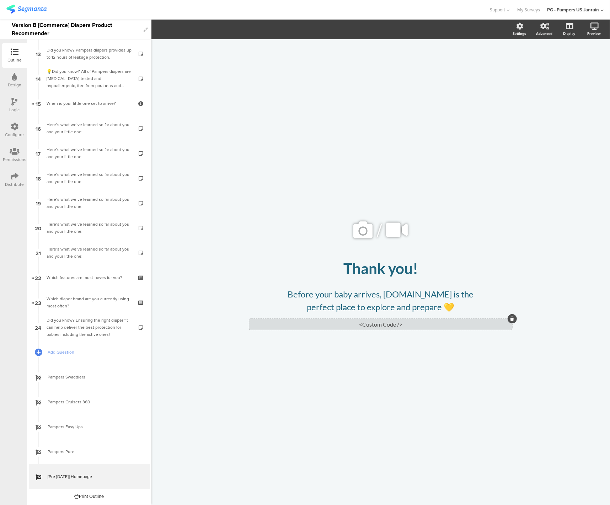
click at [369, 320] on div "<Custom Code />" at bounding box center [380, 324] width 263 height 11
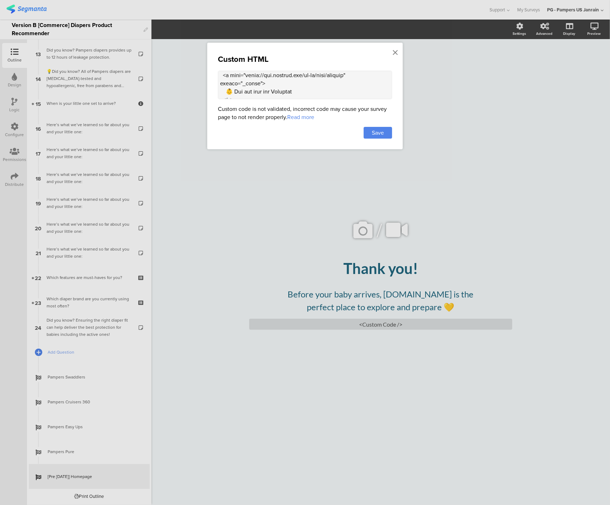
scroll to position [438, 0]
click at [245, 89] on textarea at bounding box center [305, 85] width 174 height 28
paste textarea "products/newborn-products"
type textarea "<style> .cute-buttons { display: flex; flex-direction: column; align-items: cen…"
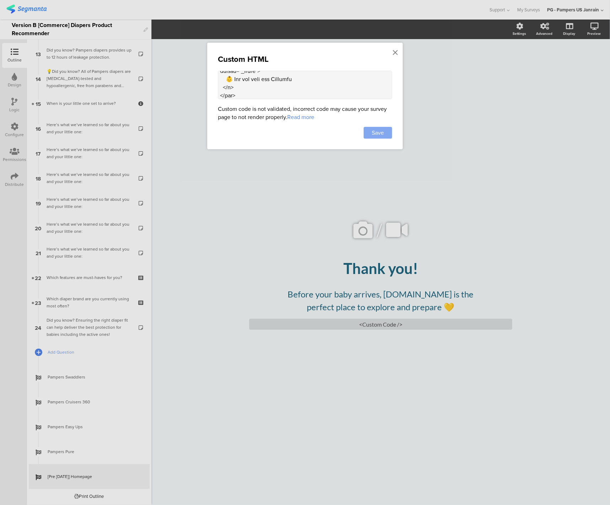
click at [383, 138] on div "Save" at bounding box center [378, 133] width 28 height 12
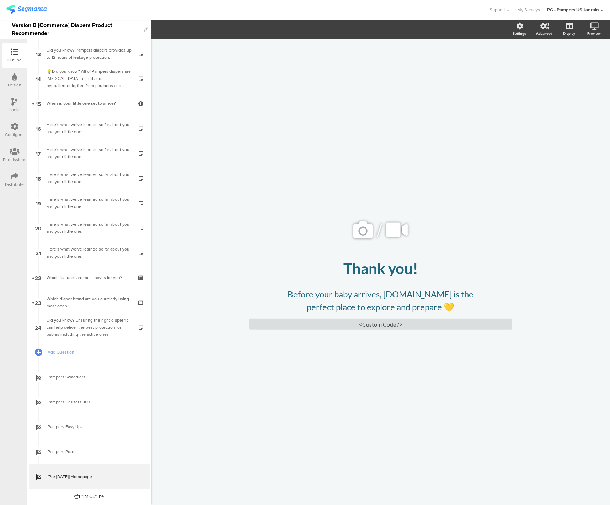
click at [12, 100] on icon at bounding box center [15, 102] width 6 height 8
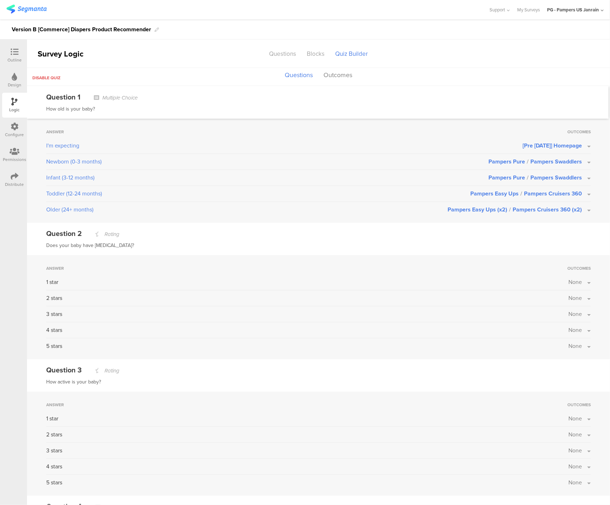
click at [24, 56] on div "Outline" at bounding box center [14, 55] width 25 height 25
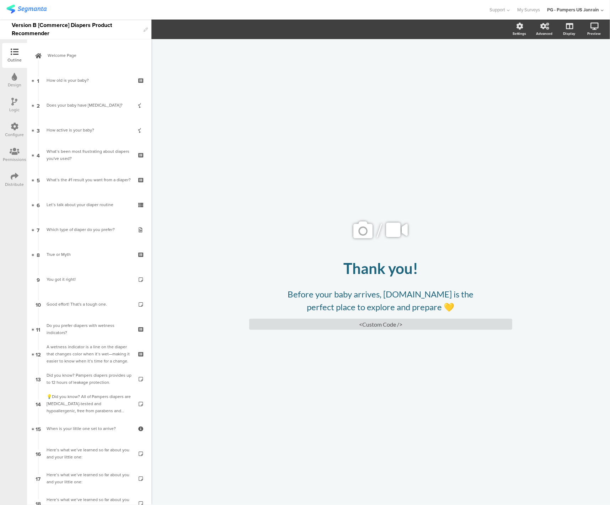
click at [12, 180] on icon at bounding box center [15, 177] width 8 height 8
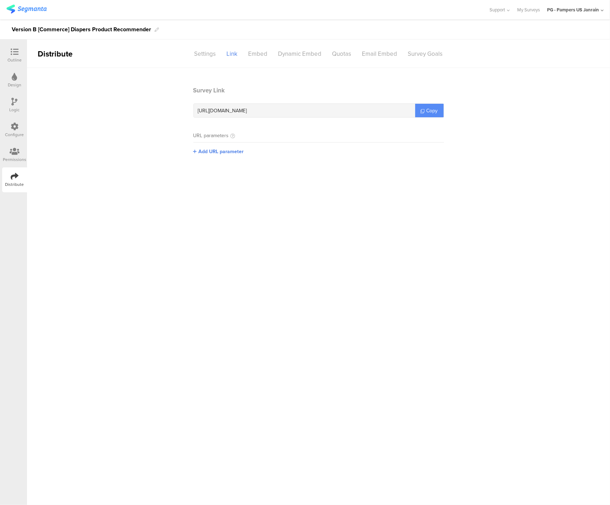
click at [436, 107] on span "Copy" at bounding box center [432, 110] width 11 height 7
click at [12, 56] on div at bounding box center [14, 52] width 14 height 9
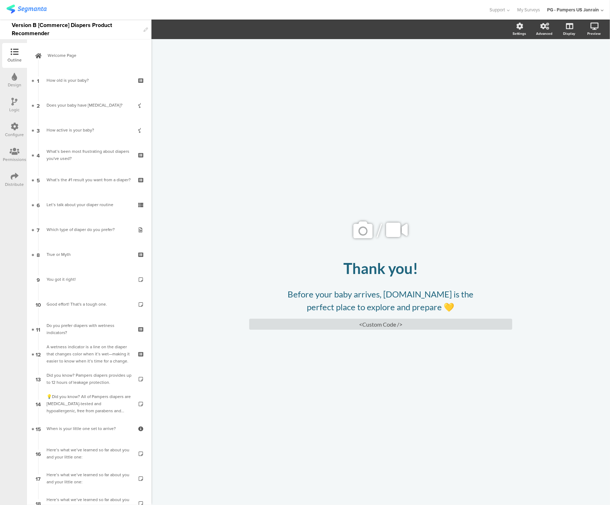
click at [18, 125] on icon at bounding box center [15, 127] width 8 height 8
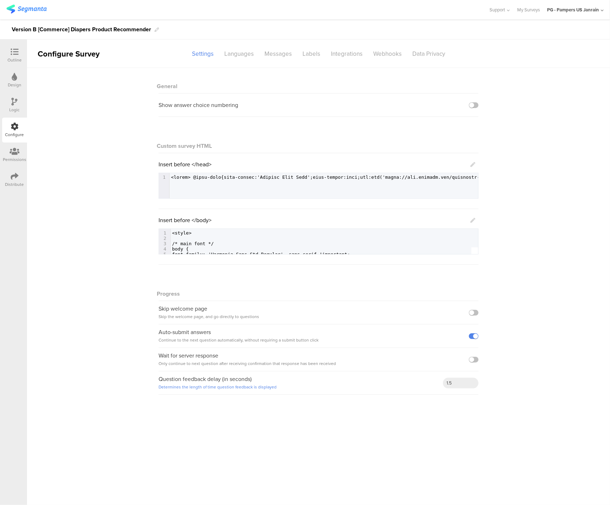
click at [12, 103] on icon at bounding box center [15, 102] width 6 height 8
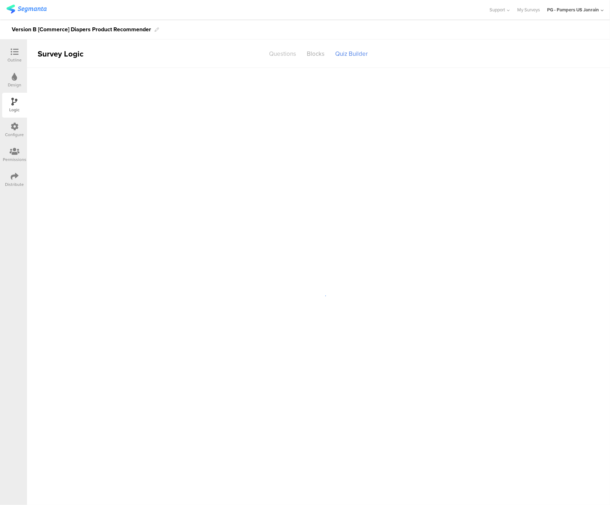
click at [290, 54] on div "Questions" at bounding box center [283, 54] width 38 height 12
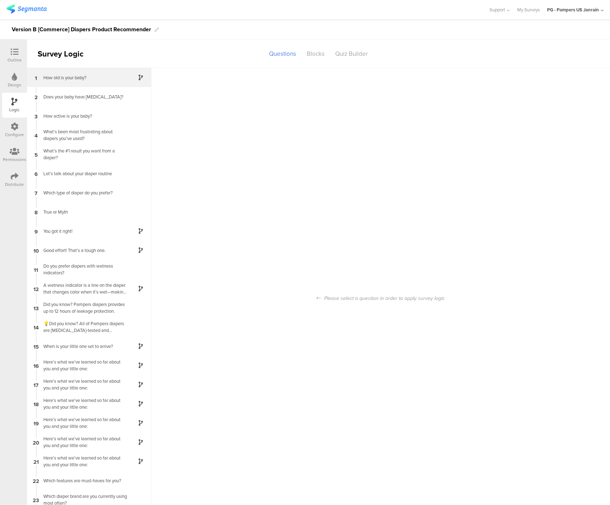
click at [65, 83] on div "1 How old is your baby?" at bounding box center [89, 77] width 124 height 19
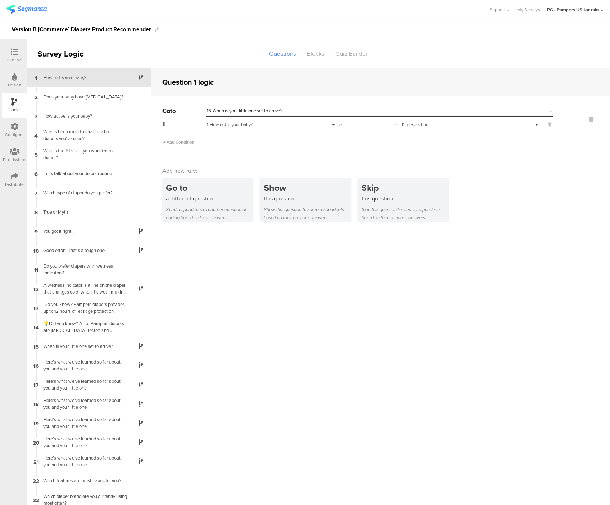
click at [271, 111] on span "15 When is your little one set to arrive?" at bounding box center [245, 110] width 76 height 7
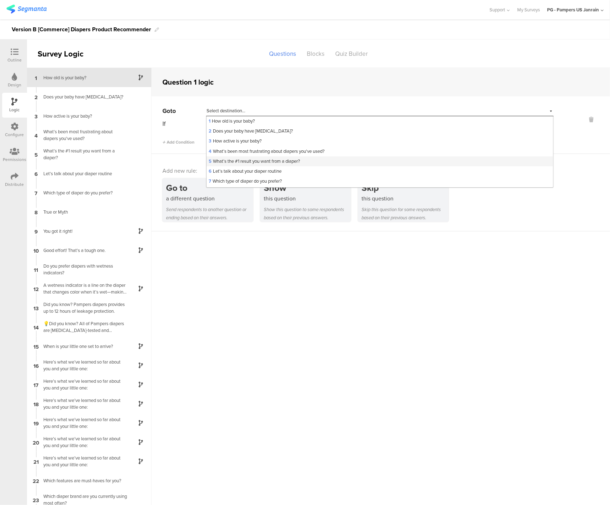
click at [249, 162] on span "5 What’s the #1 result you want from a diaper?" at bounding box center [254, 161] width 91 height 7
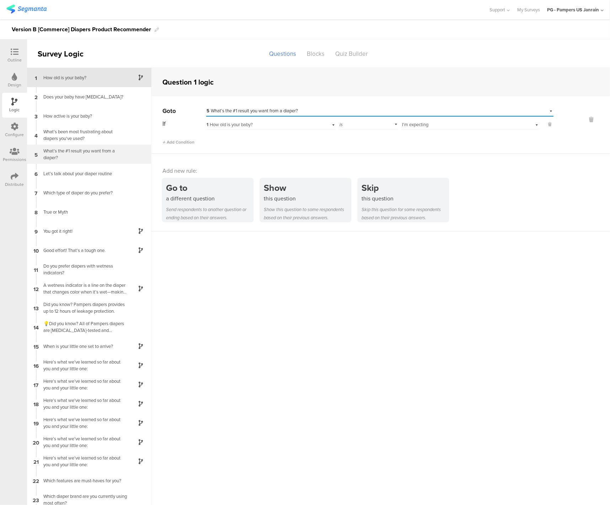
click at [65, 161] on div "5 What’s the #1 result you want from a diaper?" at bounding box center [89, 154] width 124 height 19
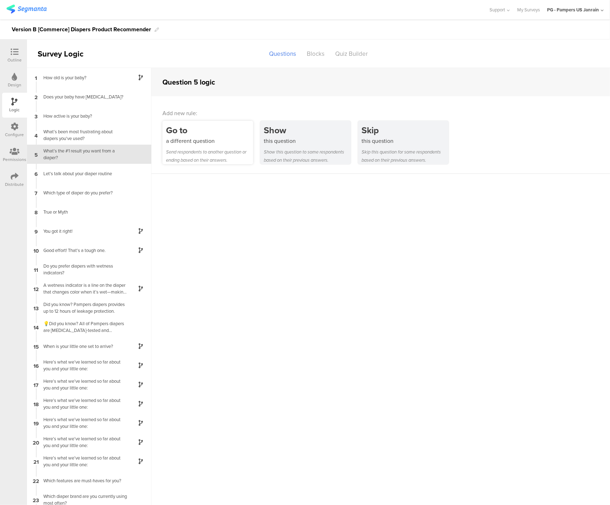
click at [190, 145] on div "a different question" at bounding box center [209, 141] width 87 height 8
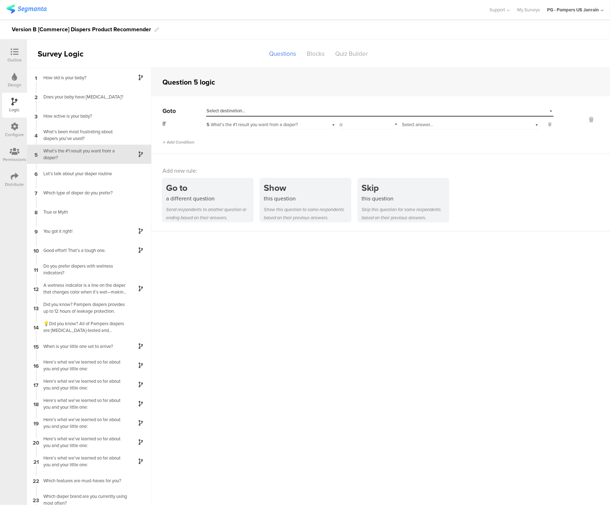
click at [242, 111] on span "Select destination..." at bounding box center [226, 110] width 39 height 7
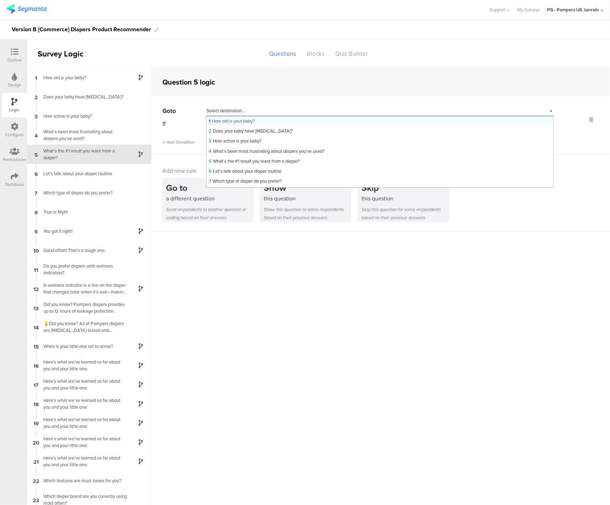
click at [237, 124] on span "1 How old is your baby?" at bounding box center [232, 121] width 46 height 7
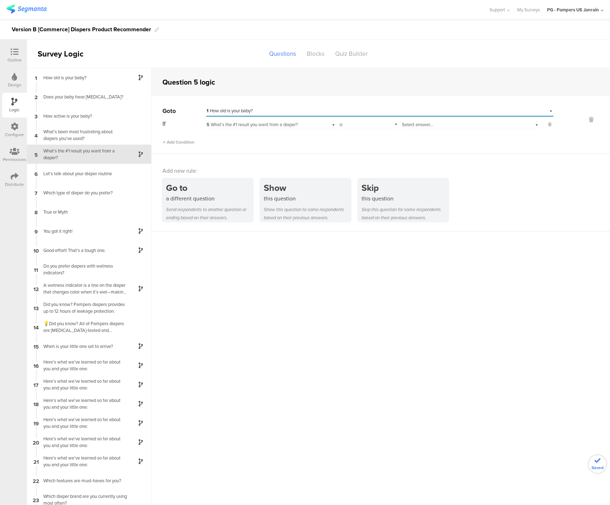
click at [230, 112] on span "1 How old is your baby?" at bounding box center [230, 110] width 46 height 7
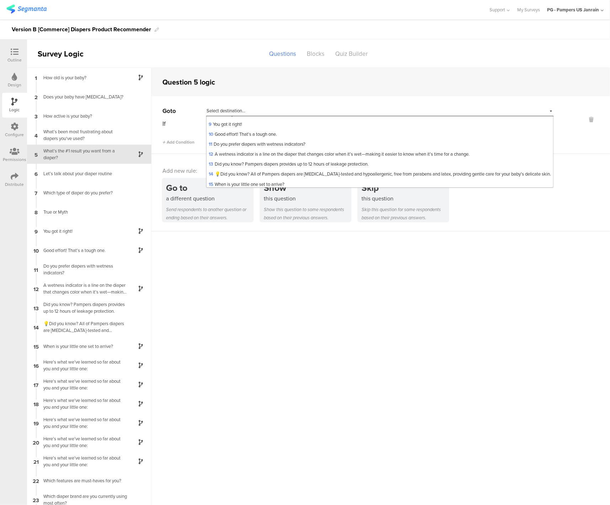
scroll to position [53, 0]
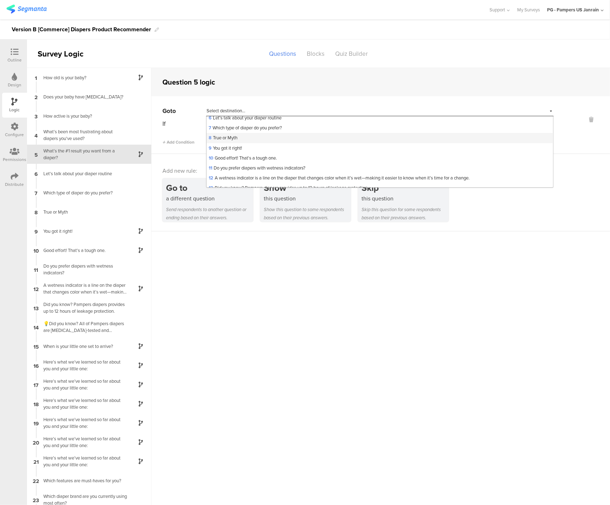
click at [238, 138] on div "8 True or Myth" at bounding box center [380, 138] width 347 height 10
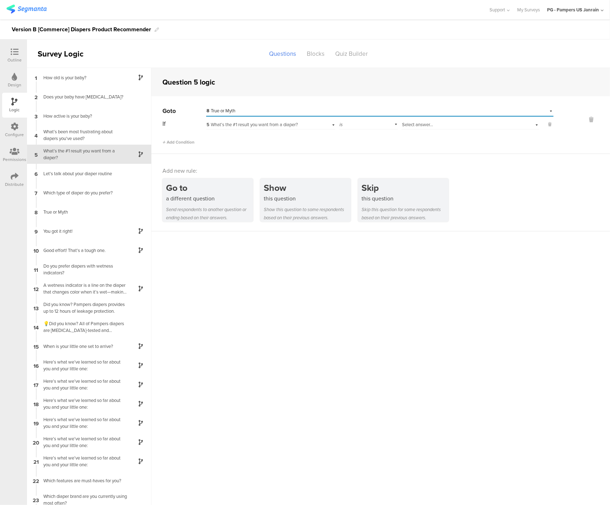
scroll to position [0, 0]
click at [240, 124] on span "5 What’s the #1 result you want from a diaper?" at bounding box center [252, 124] width 91 height 7
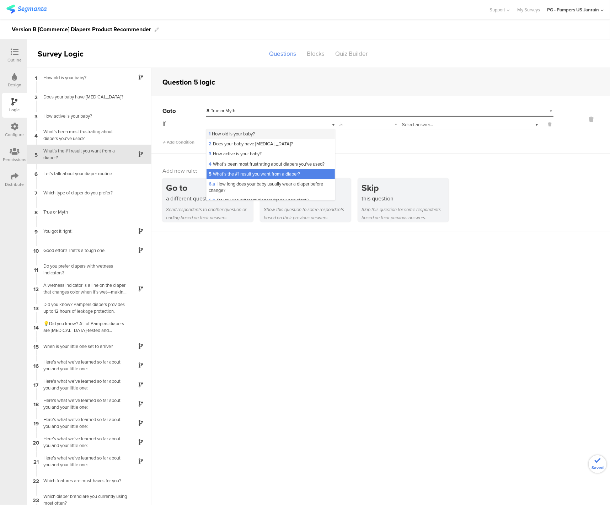
click at [237, 137] on span "1 How old is your baby?" at bounding box center [232, 134] width 46 height 7
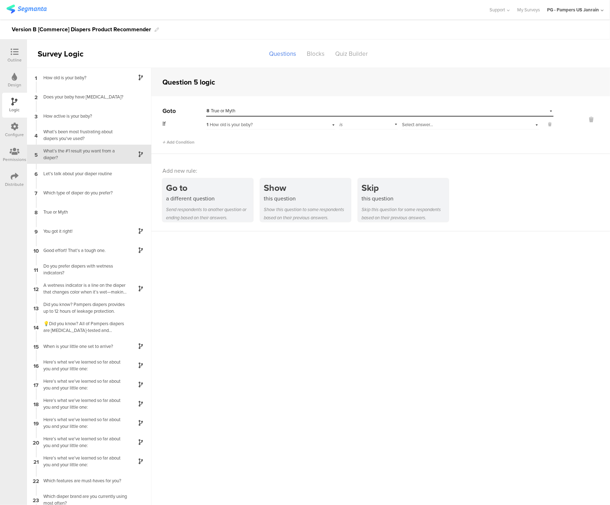
click at [404, 126] on span "Select answer..." at bounding box center [417, 124] width 31 height 7
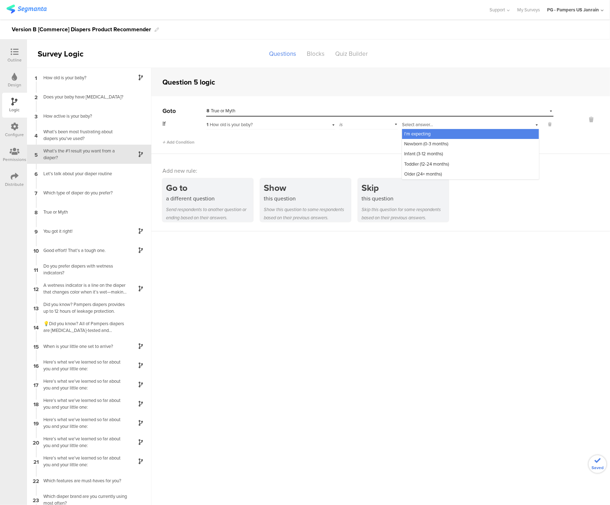
click at [414, 134] on span "I'm expecting" at bounding box center [417, 134] width 26 height 7
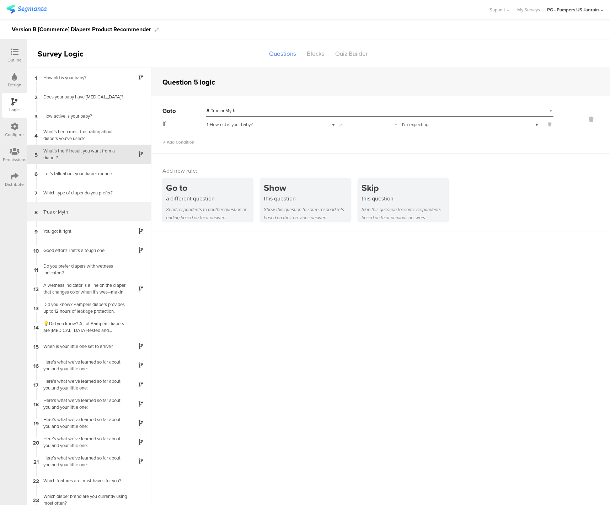
click at [83, 216] on div "8 True or Myth" at bounding box center [89, 211] width 124 height 19
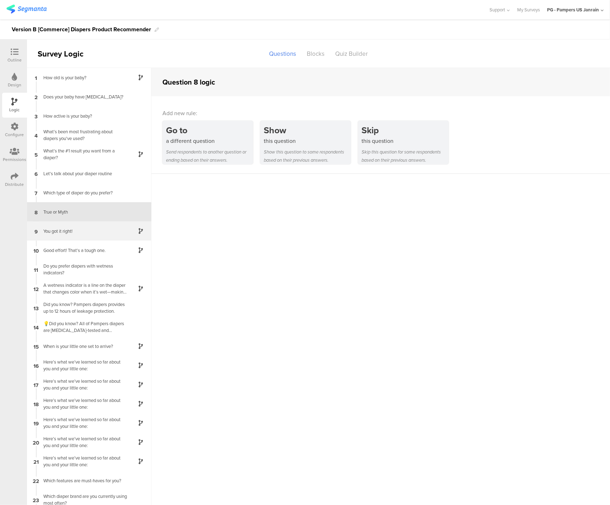
click at [83, 229] on div "You got it right!" at bounding box center [83, 231] width 89 height 7
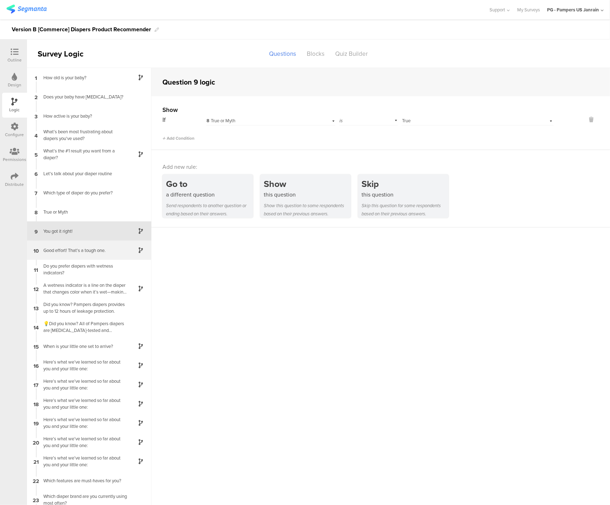
click at [81, 249] on div "Good effort! That's a tough one." at bounding box center [83, 250] width 89 height 7
click at [84, 232] on div "You got it right!" at bounding box center [83, 231] width 89 height 7
click at [80, 251] on div "Good effort! That's a tough one." at bounding box center [83, 250] width 89 height 7
click at [81, 223] on div "9 You got it right!" at bounding box center [89, 231] width 124 height 19
click at [81, 212] on div "True or Myth" at bounding box center [83, 212] width 89 height 7
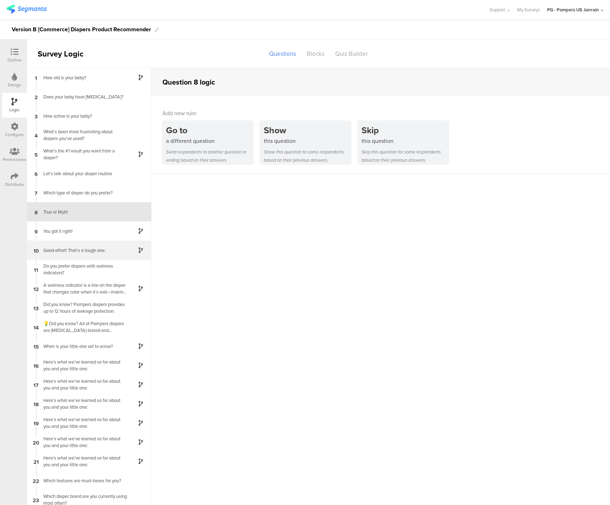
click at [81, 249] on div "Good effort! That's a tough one." at bounding box center [83, 250] width 89 height 7
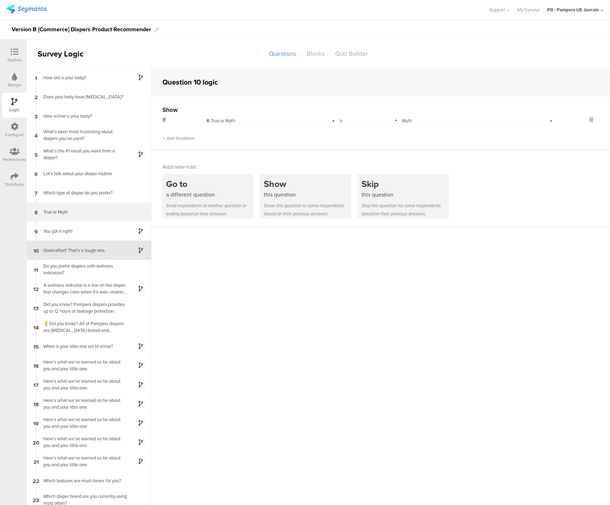
click at [74, 215] on div "True or Myth" at bounding box center [83, 212] width 89 height 7
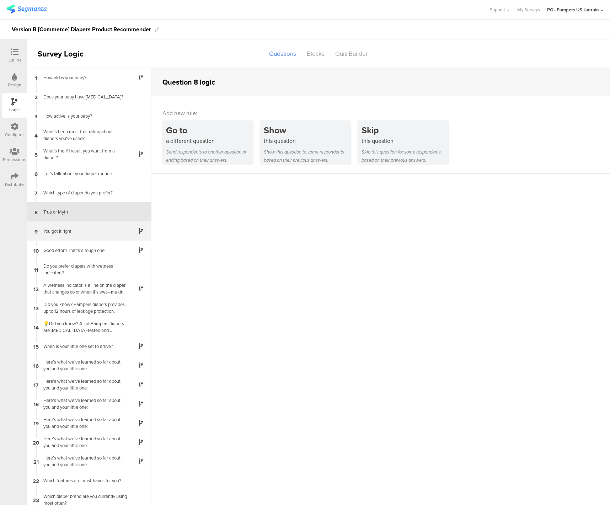
click at [75, 235] on div "9 You got it right!" at bounding box center [89, 231] width 124 height 19
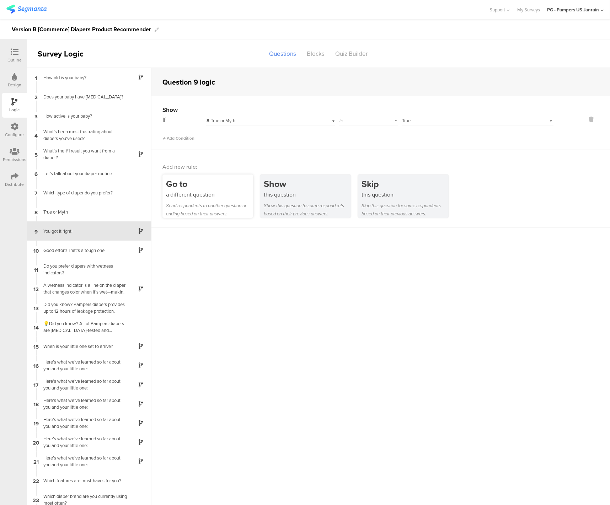
click at [180, 203] on div "Send respondents to another question or ending based on their answers." at bounding box center [209, 210] width 87 height 16
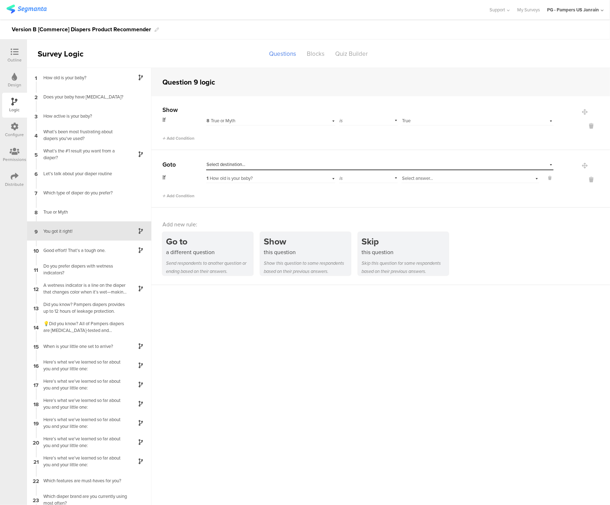
click at [228, 166] on span "Select destination..." at bounding box center [226, 164] width 39 height 7
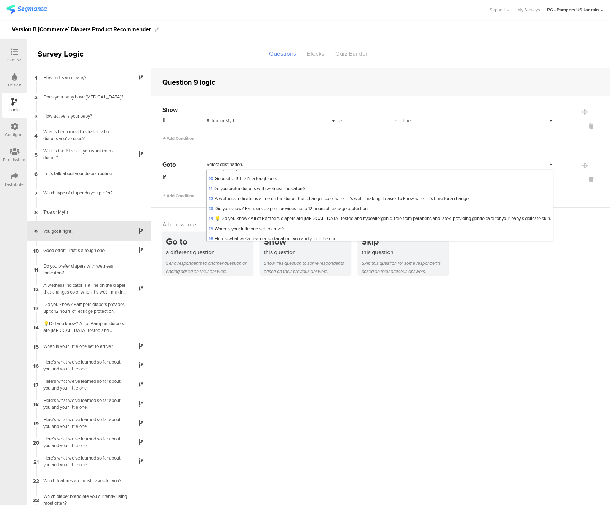
scroll to position [88, 0]
click at [460, 348] on sg-question-logic-editor "Question 9 logic Show If 8 True or Myth is Select answer... True Add Condition …" at bounding box center [381, 298] width 459 height 461
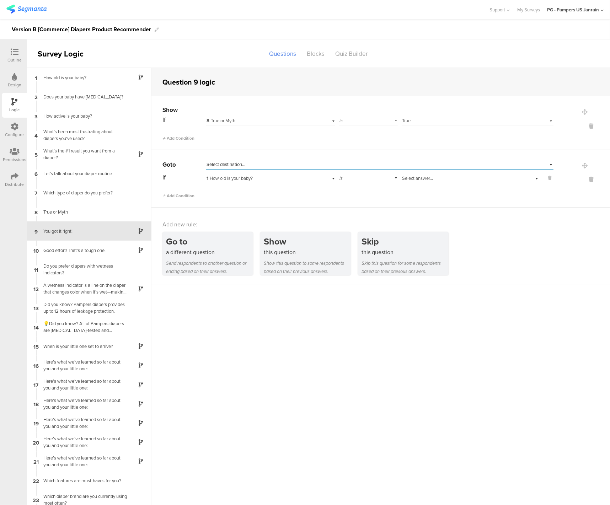
click at [251, 165] on div "Select destination..." at bounding box center [347, 164] width 281 height 6
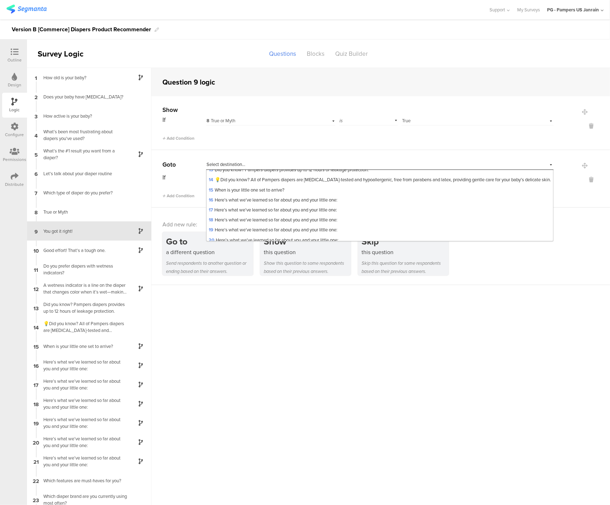
scroll to position [107, 0]
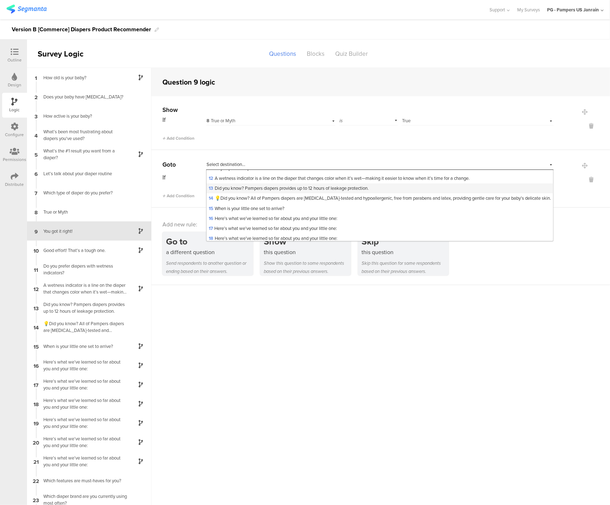
click at [239, 190] on span "13 Did you know? Pampers diapers provides up to 12 hours of leakage protection." at bounding box center [289, 188] width 160 height 7
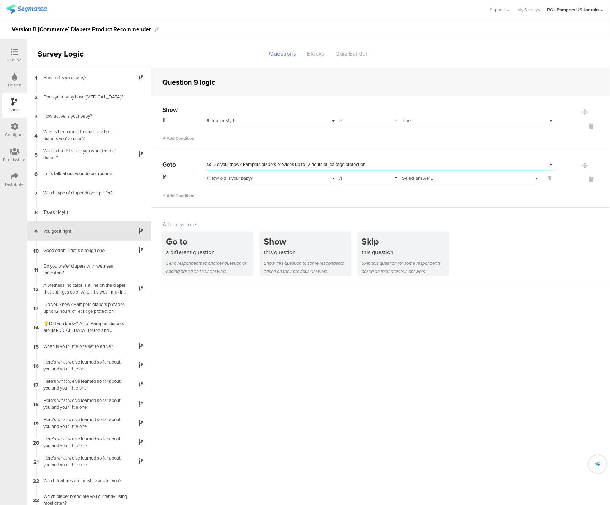
click at [239, 164] on span "13 Did you know? Pampers diapers provides up to 12 hours of leakage protection." at bounding box center [287, 164] width 160 height 7
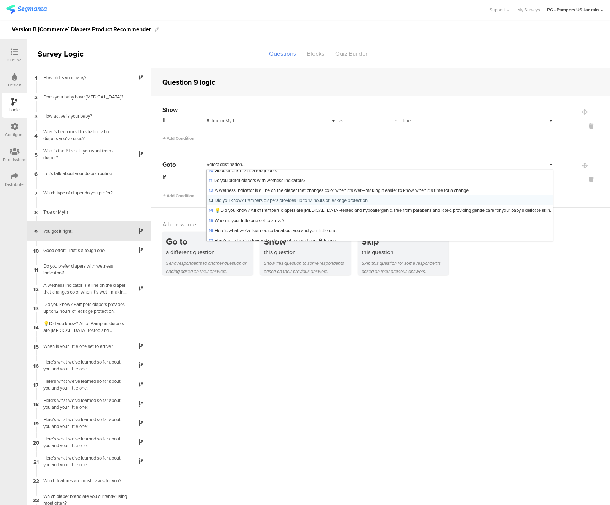
scroll to position [99, 0]
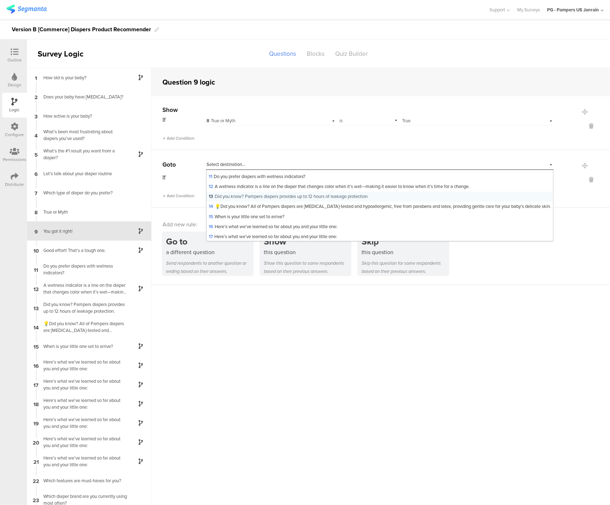
click at [254, 196] on span "13 Did you know? Pampers diapers provides up to 12 hours of leakage protection." at bounding box center [289, 196] width 160 height 7
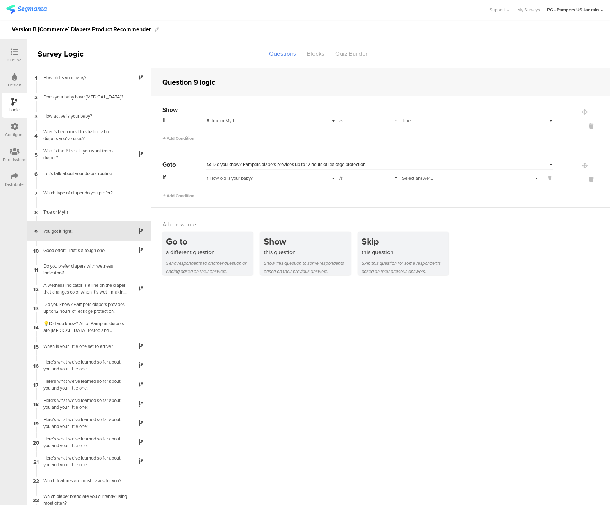
click at [414, 182] on div "Select answer..." at bounding box center [471, 177] width 138 height 11
click at [415, 188] on span "I'm expecting" at bounding box center [417, 187] width 26 height 7
click at [79, 247] on div "Good effort! That's a tough one." at bounding box center [83, 250] width 89 height 7
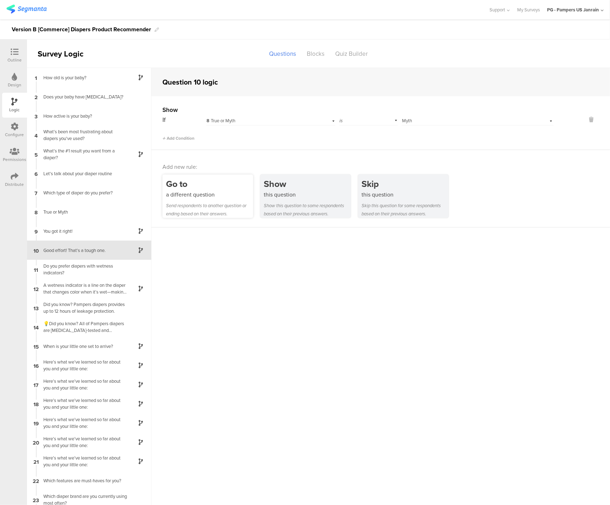
click at [175, 194] on div "a different question" at bounding box center [209, 195] width 87 height 8
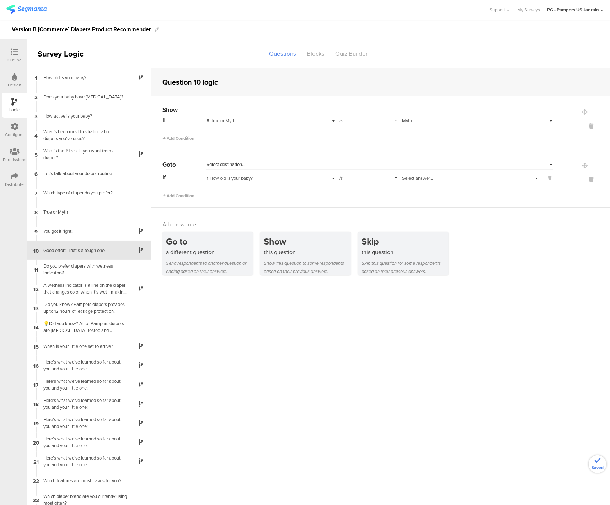
click at [228, 163] on span "Select destination..." at bounding box center [226, 164] width 39 height 7
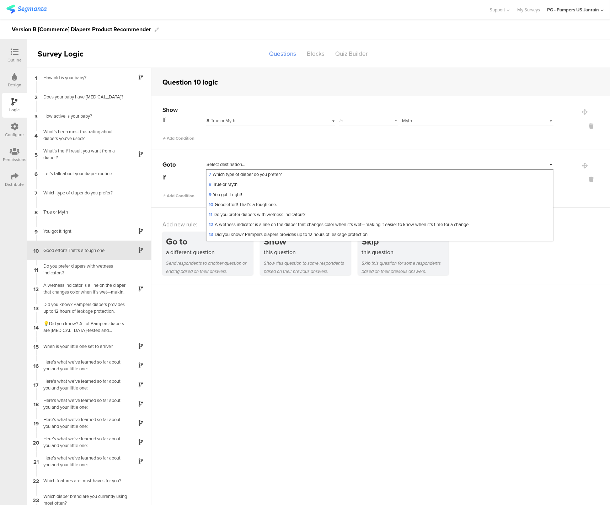
scroll to position [107, 0]
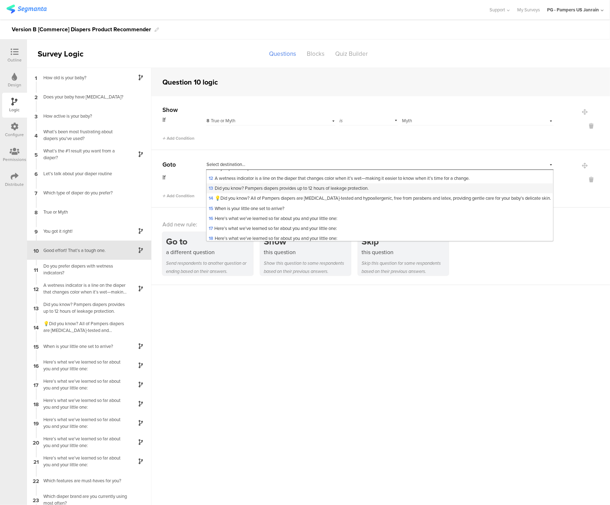
click at [234, 192] on div "13 Did you know? Pampers diapers provides up to 12 hours of leakage protection." at bounding box center [380, 189] width 347 height 10
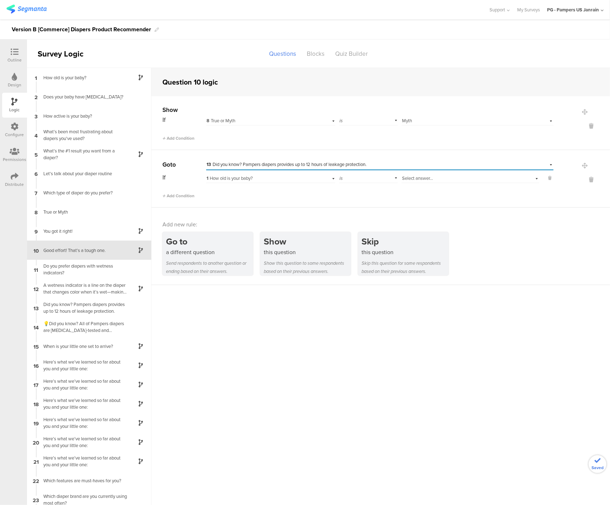
click at [454, 181] on div "Select answer..." at bounding box center [459, 178] width 115 height 6
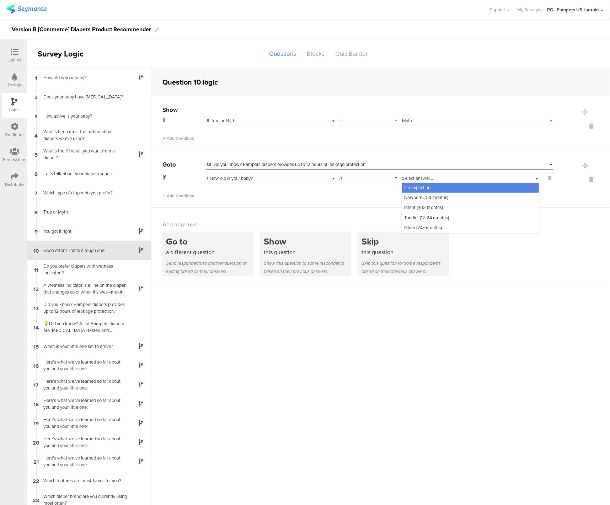
click at [421, 189] on span "I'm expecting" at bounding box center [417, 187] width 26 height 7
click at [299, 323] on sg-question-logic-editor "Question 10 logic Show If 8 True or Myth is Select answer... Myth Add Condition…" at bounding box center [381, 298] width 459 height 461
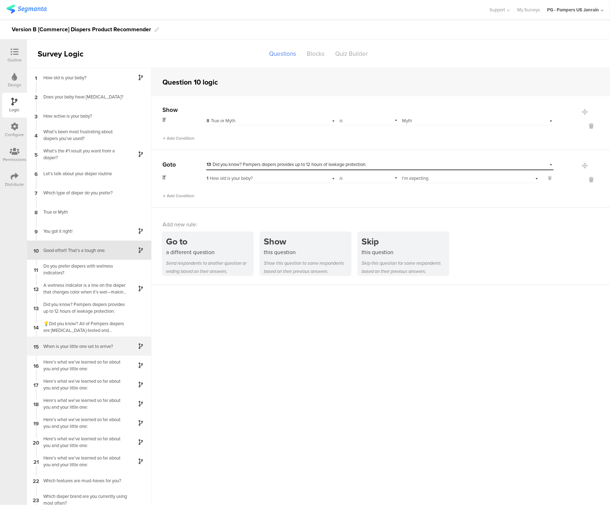
click at [80, 353] on div "15 When is your little one set to arrive?" at bounding box center [89, 346] width 124 height 19
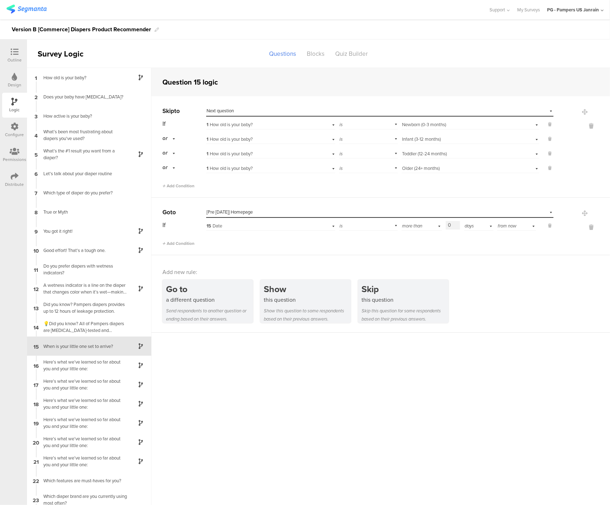
scroll to position [23, 0]
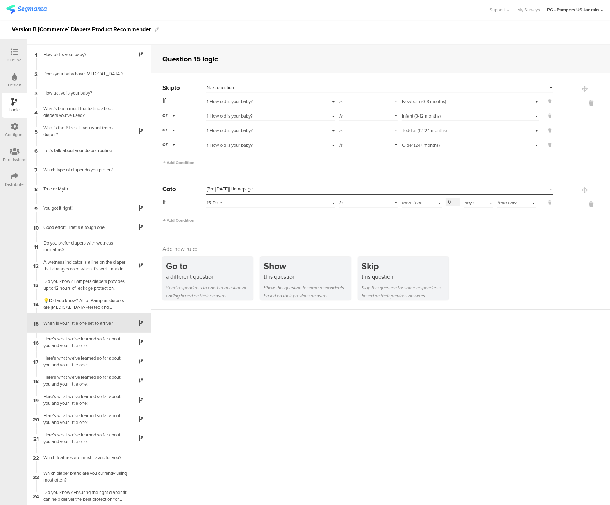
click at [20, 177] on div "Distribute" at bounding box center [14, 180] width 25 height 25
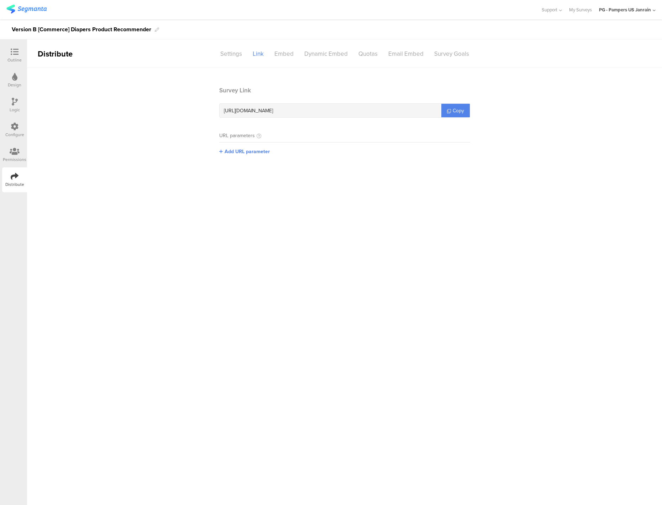
click at [12, 46] on div "Outline" at bounding box center [14, 55] width 25 height 25
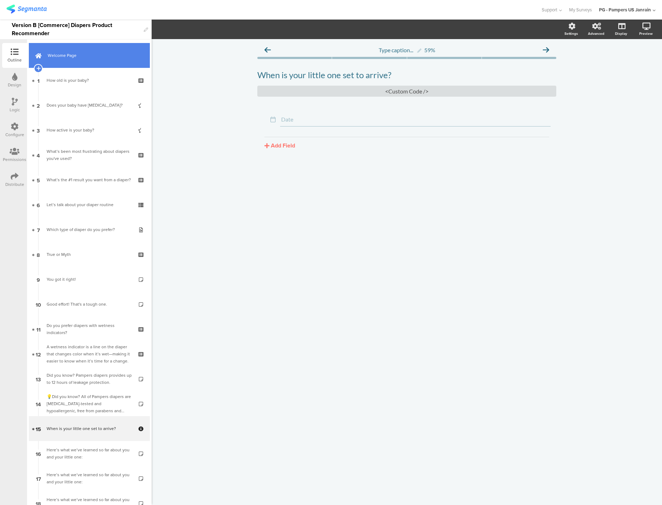
click at [65, 59] on link "Welcome Page" at bounding box center [89, 55] width 121 height 25
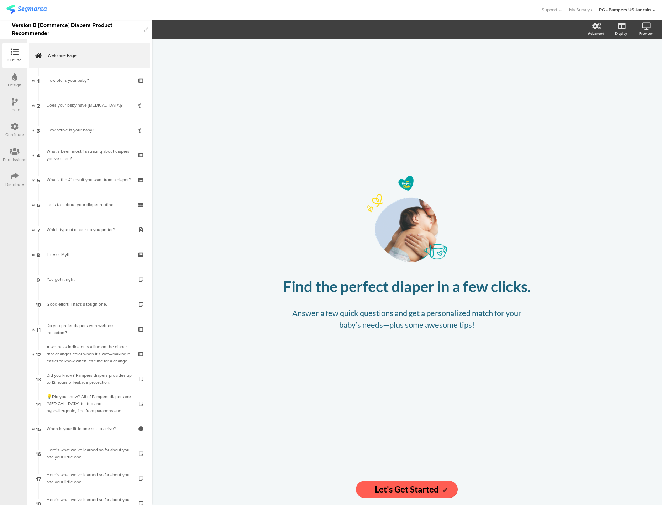
click at [15, 126] on icon at bounding box center [15, 127] width 8 height 8
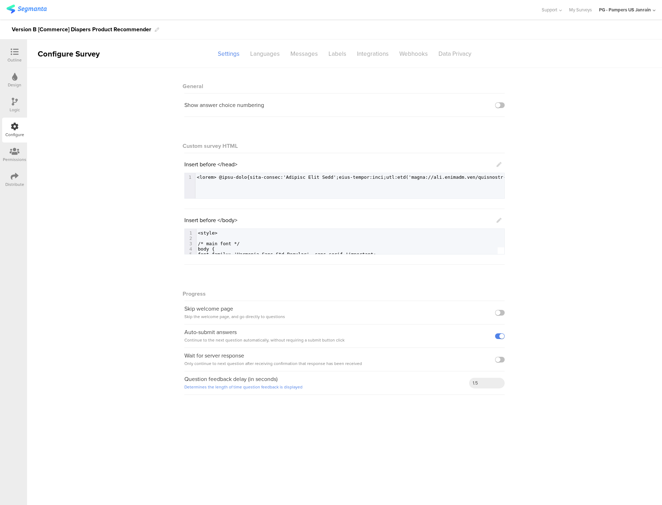
click at [7, 51] on div "Outline" at bounding box center [14, 55] width 25 height 25
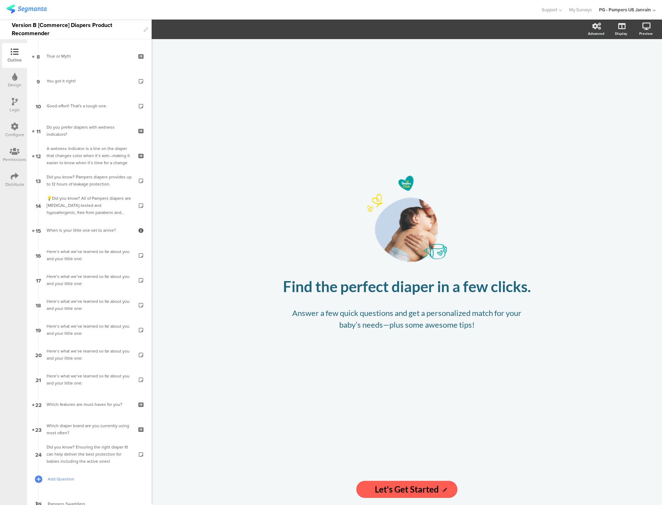
scroll to position [325, 0]
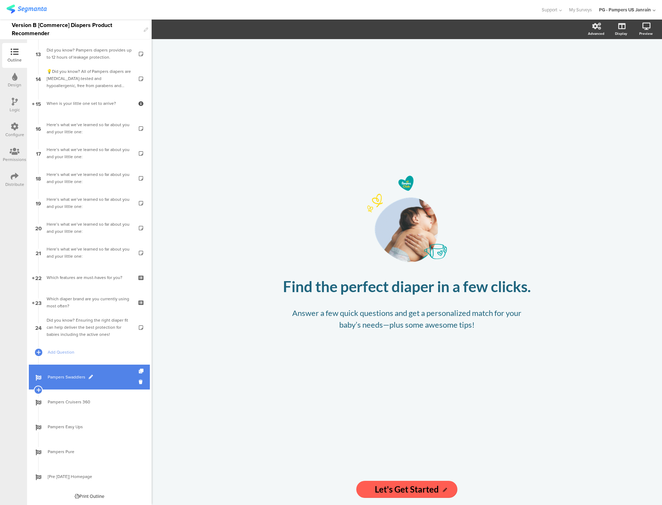
click at [63, 383] on link "Pampers Swaddlers" at bounding box center [89, 377] width 121 height 25
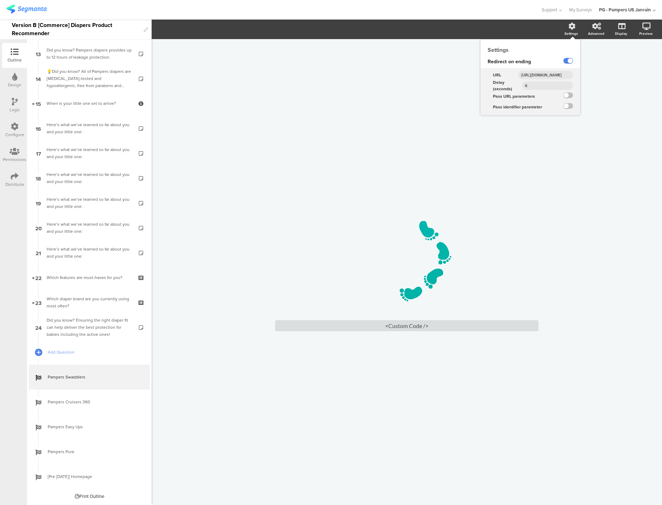
click at [547, 74] on input "[URL][DOMAIN_NAME]" at bounding box center [545, 75] width 55 height 9
